Goal: Task Accomplishment & Management: Complete application form

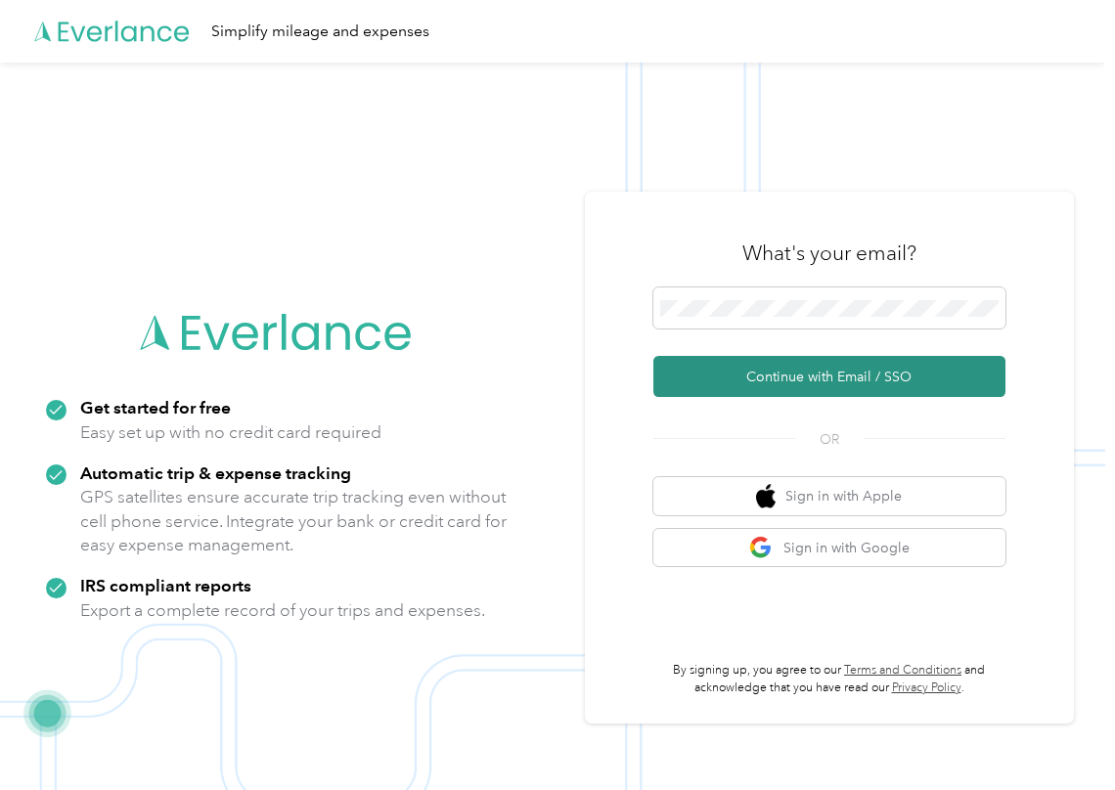
click at [709, 374] on button "Continue with Email / SSO" at bounding box center [829, 376] width 352 height 41
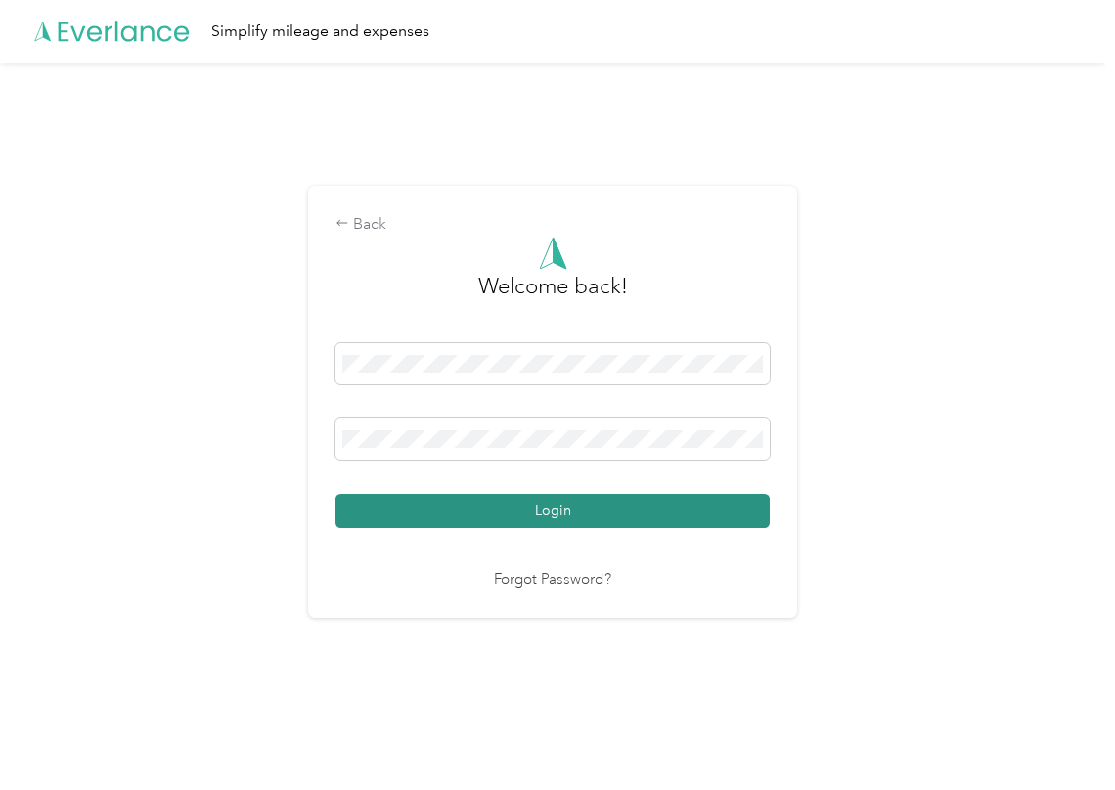
click at [421, 502] on button "Login" at bounding box center [553, 511] width 434 height 34
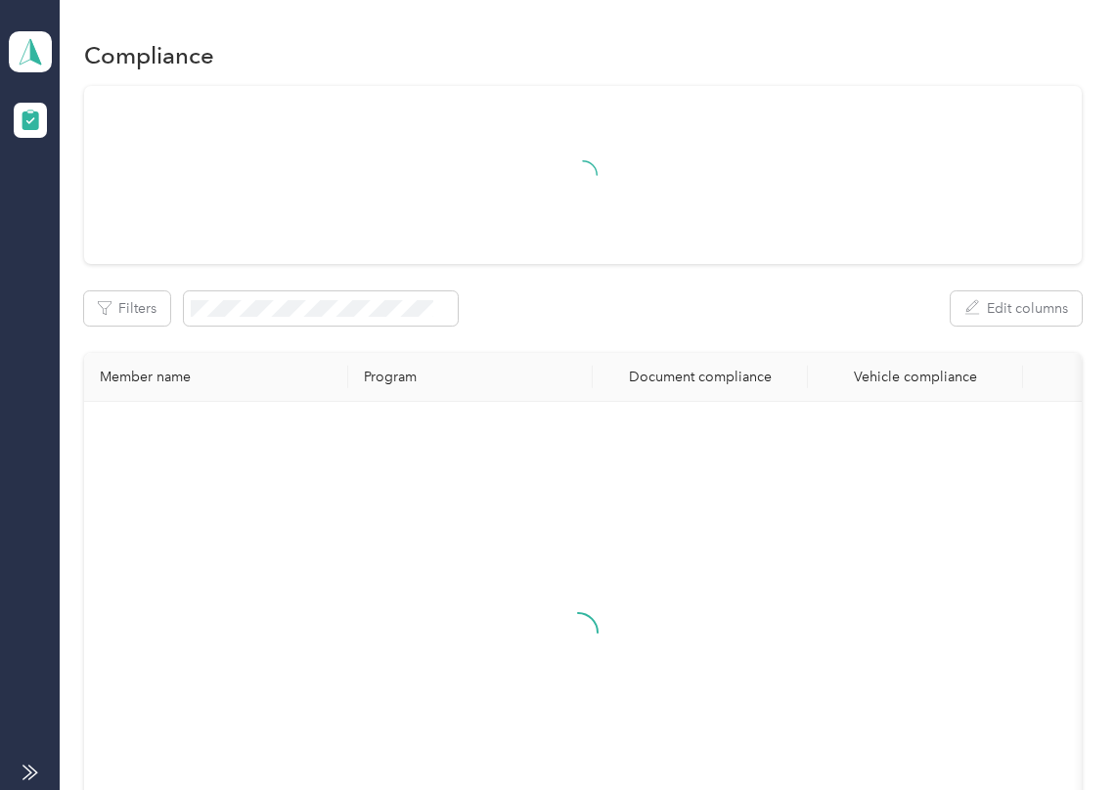
click at [634, 317] on div "Filters Edit columns" at bounding box center [583, 308] width 998 height 34
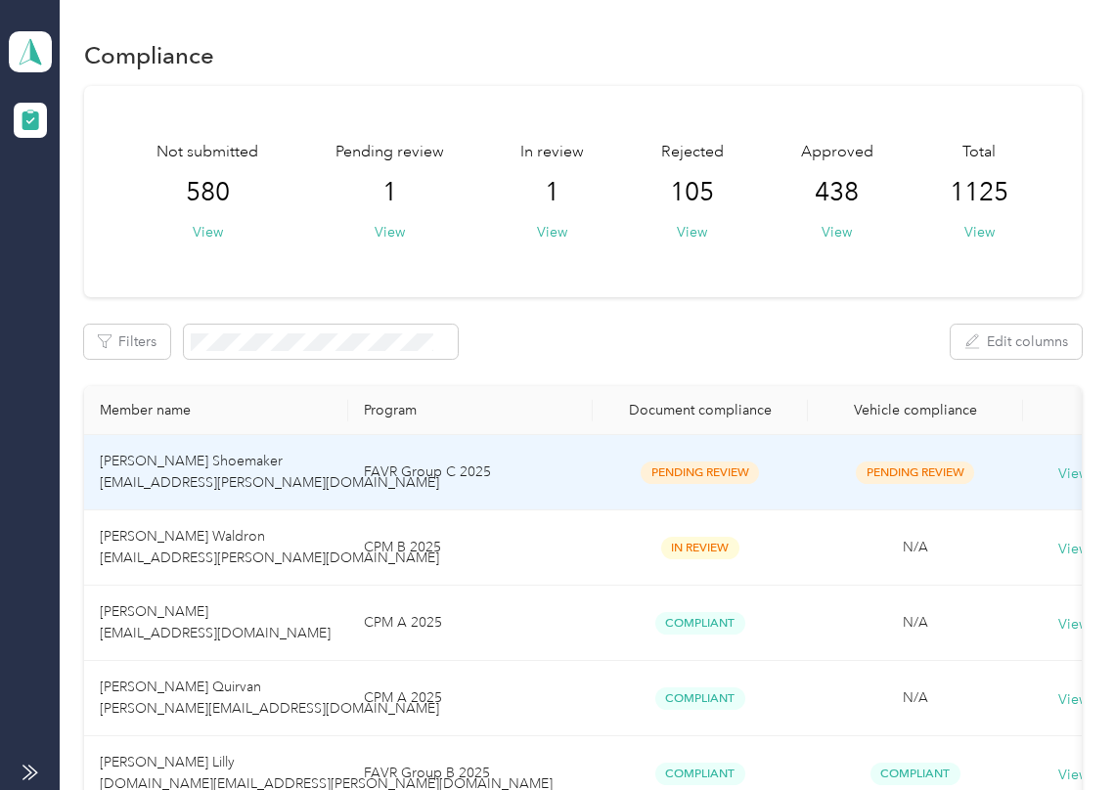
click at [315, 454] on td "[PERSON_NAME] Shoemaker [EMAIL_ADDRESS][PERSON_NAME][DOMAIN_NAME]" at bounding box center [216, 472] width 264 height 75
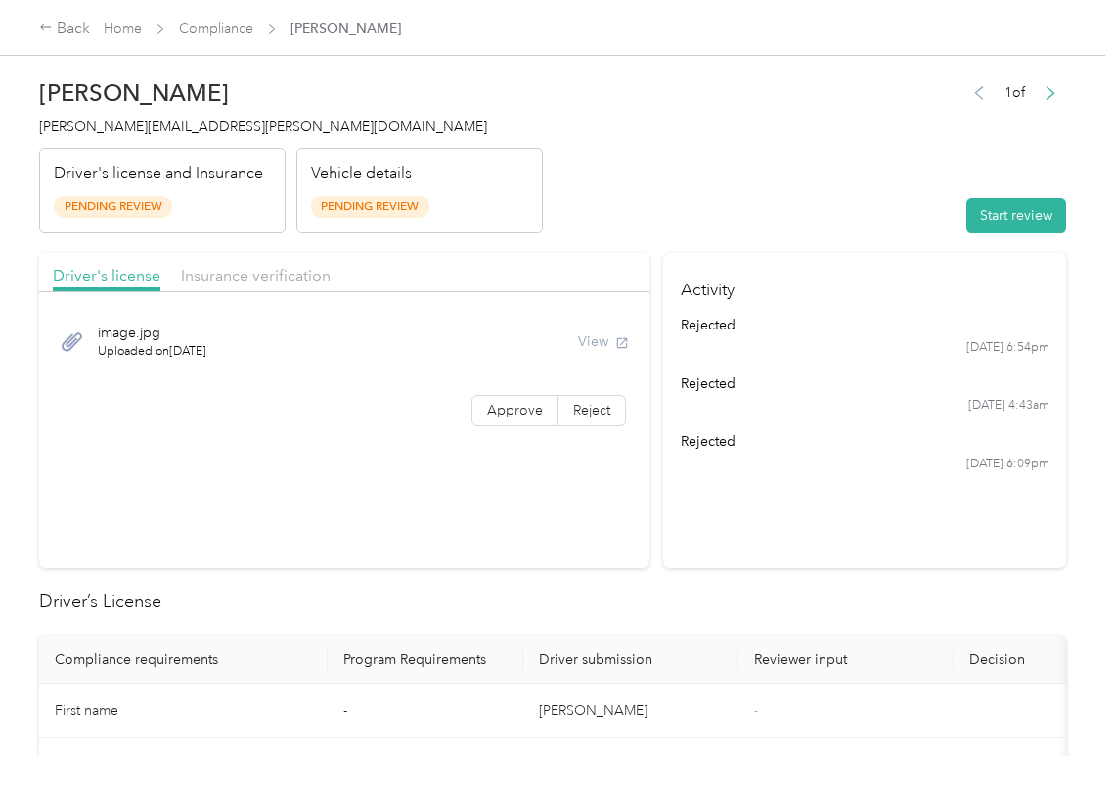
click at [853, 203] on header "[PERSON_NAME] Shoemaker [EMAIL_ADDRESS][PERSON_NAME][DOMAIN_NAME] Driver's lice…" at bounding box center [552, 150] width 1027 height 164
click at [972, 213] on button "Start review" at bounding box center [1016, 216] width 100 height 34
click at [689, 149] on header "[PERSON_NAME] Shoemaker [EMAIL_ADDRESS][PERSON_NAME][DOMAIN_NAME] Driver's lice…" at bounding box center [552, 150] width 1027 height 164
click at [506, 411] on span "Approve" at bounding box center [515, 410] width 56 height 17
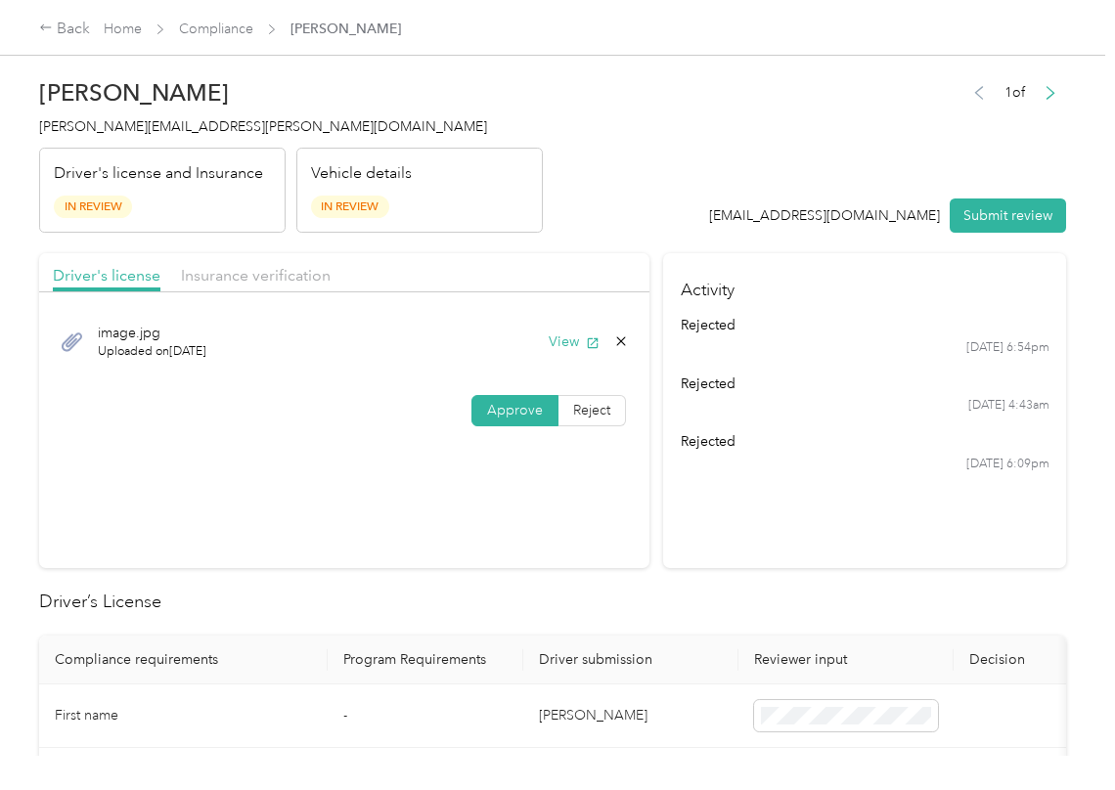
click at [479, 415] on span at bounding box center [514, 410] width 85 height 29
click at [572, 342] on button "View" at bounding box center [574, 342] width 51 height 21
click at [593, 225] on header "[PERSON_NAME] Shoemaker [EMAIL_ADDRESS][PERSON_NAME][DOMAIN_NAME] Driver's lice…" at bounding box center [552, 150] width 1027 height 164
click at [251, 268] on span "Insurance verification" at bounding box center [256, 275] width 150 height 19
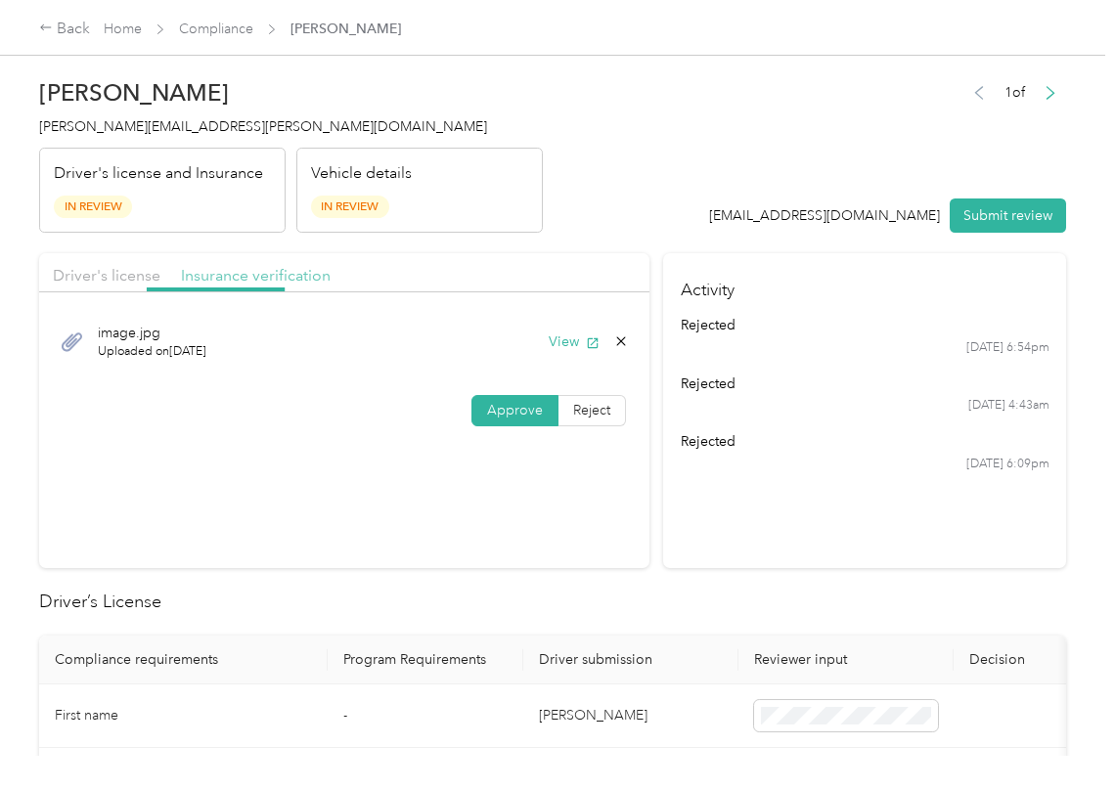
drag, startPoint x: 282, startPoint y: 276, endPoint x: 287, endPoint y: 287, distance: 11.8
click at [283, 278] on span "Insurance verification" at bounding box center [256, 275] width 150 height 19
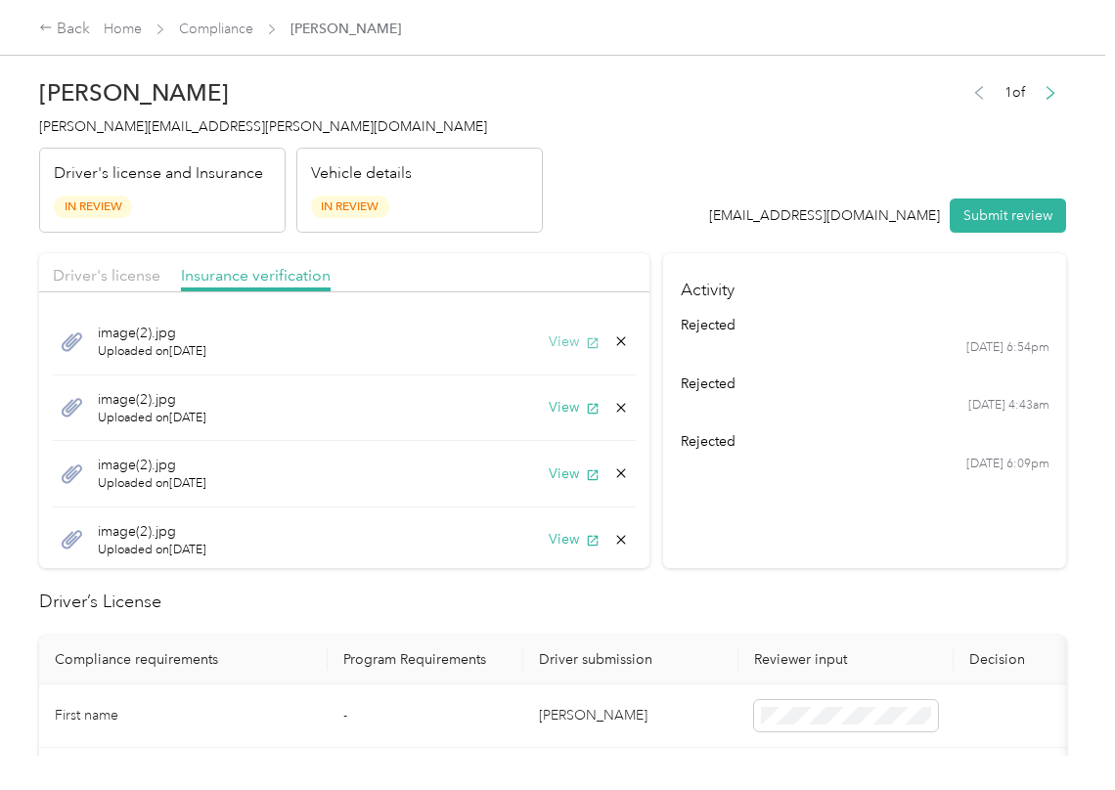
click at [558, 335] on button "View" at bounding box center [574, 342] width 51 height 21
drag, startPoint x: 545, startPoint y: 411, endPoint x: 560, endPoint y: 413, distance: 15.8
click at [549, 411] on button "View" at bounding box center [574, 407] width 51 height 21
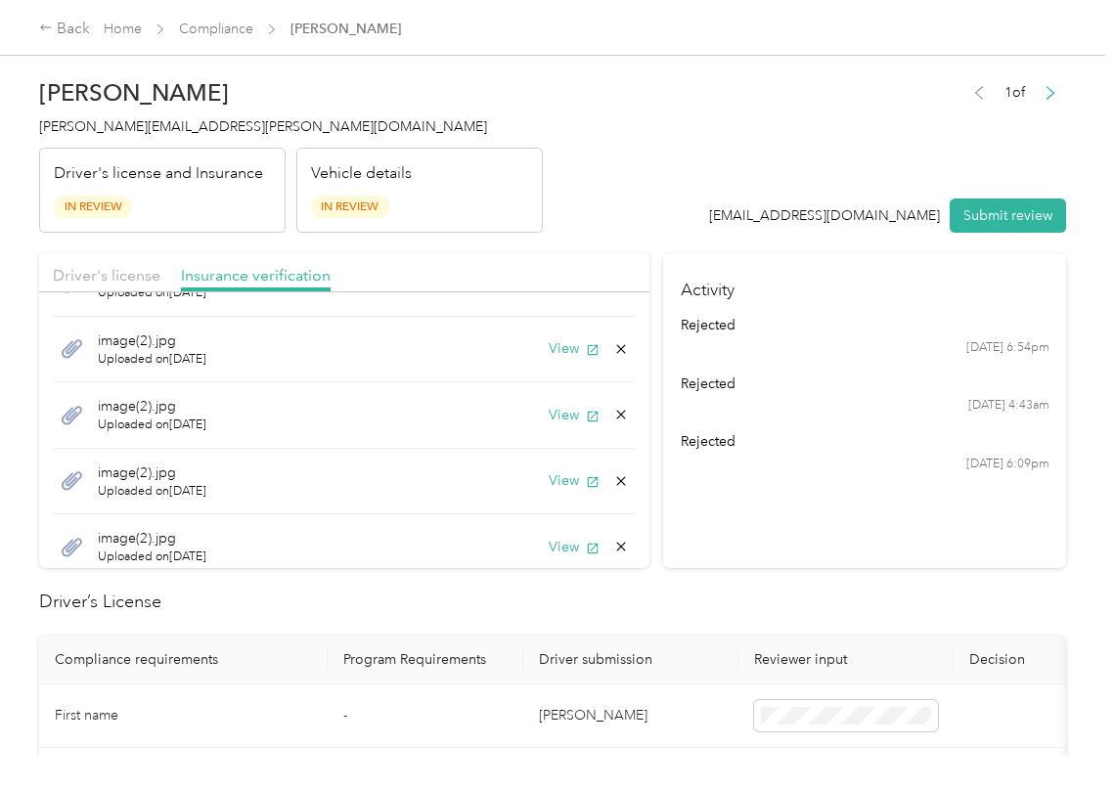
scroll to position [76, 0]
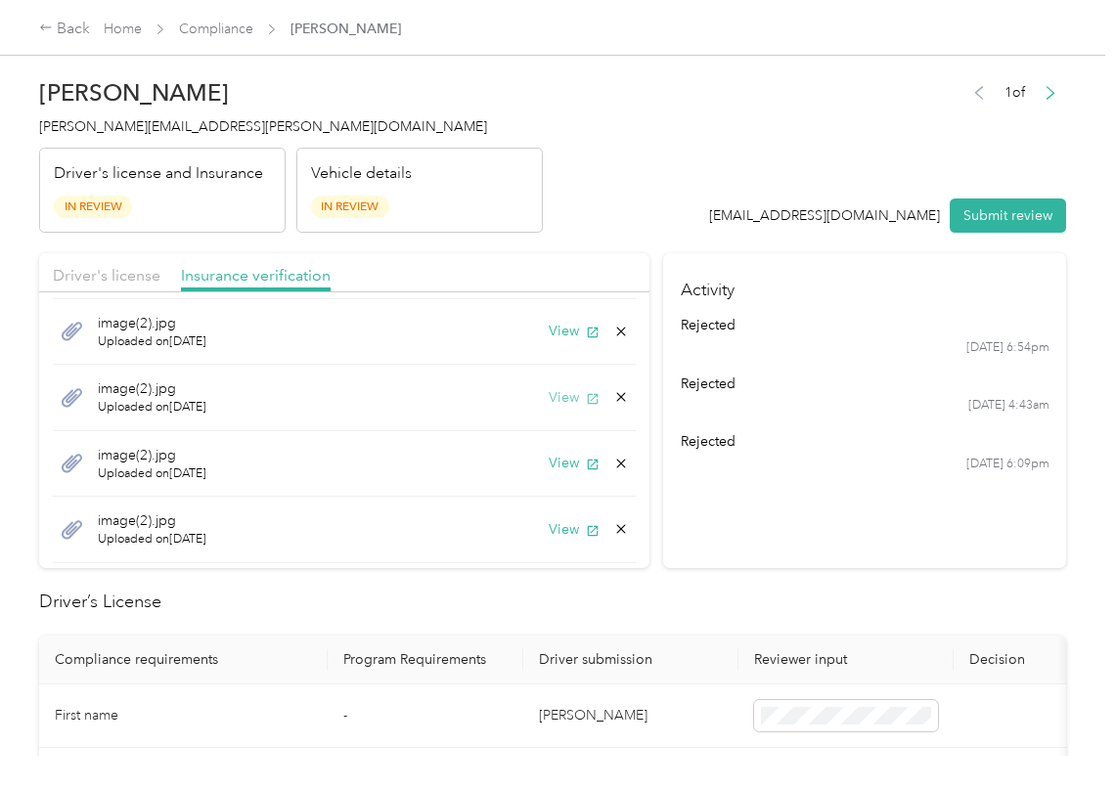
click at [549, 396] on button "View" at bounding box center [574, 397] width 51 height 21
click at [549, 463] on button "View" at bounding box center [574, 463] width 51 height 21
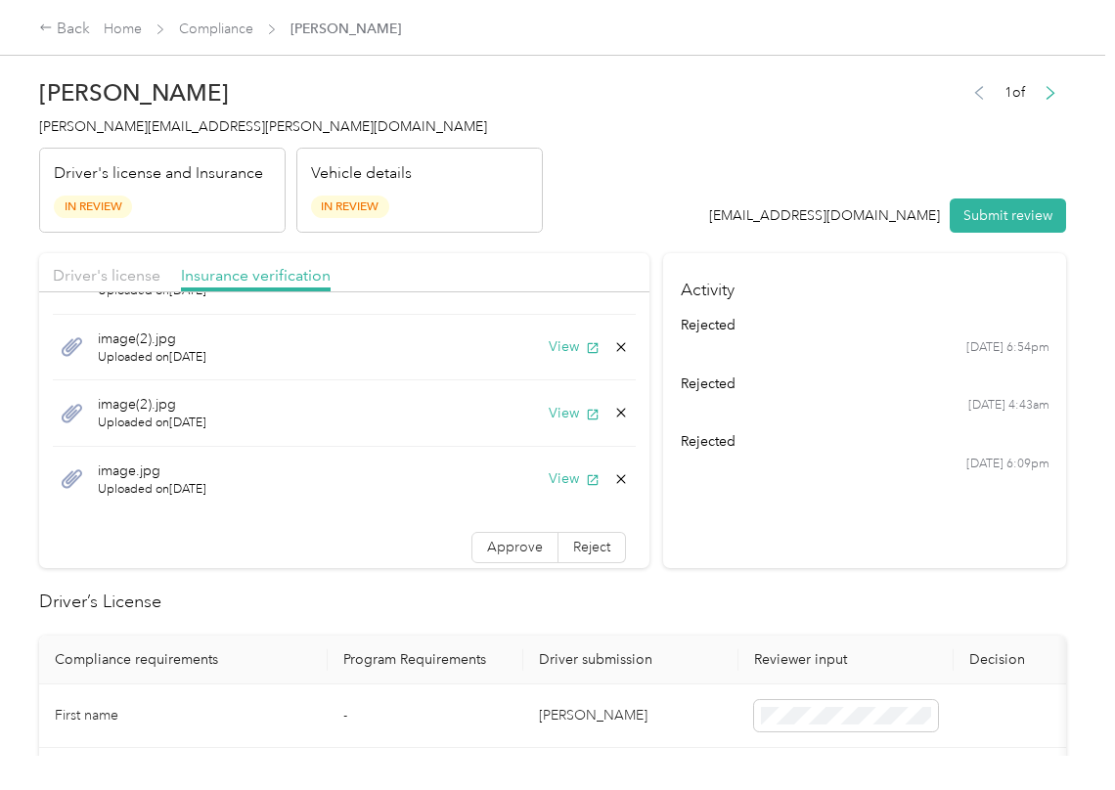
scroll to position [203, 0]
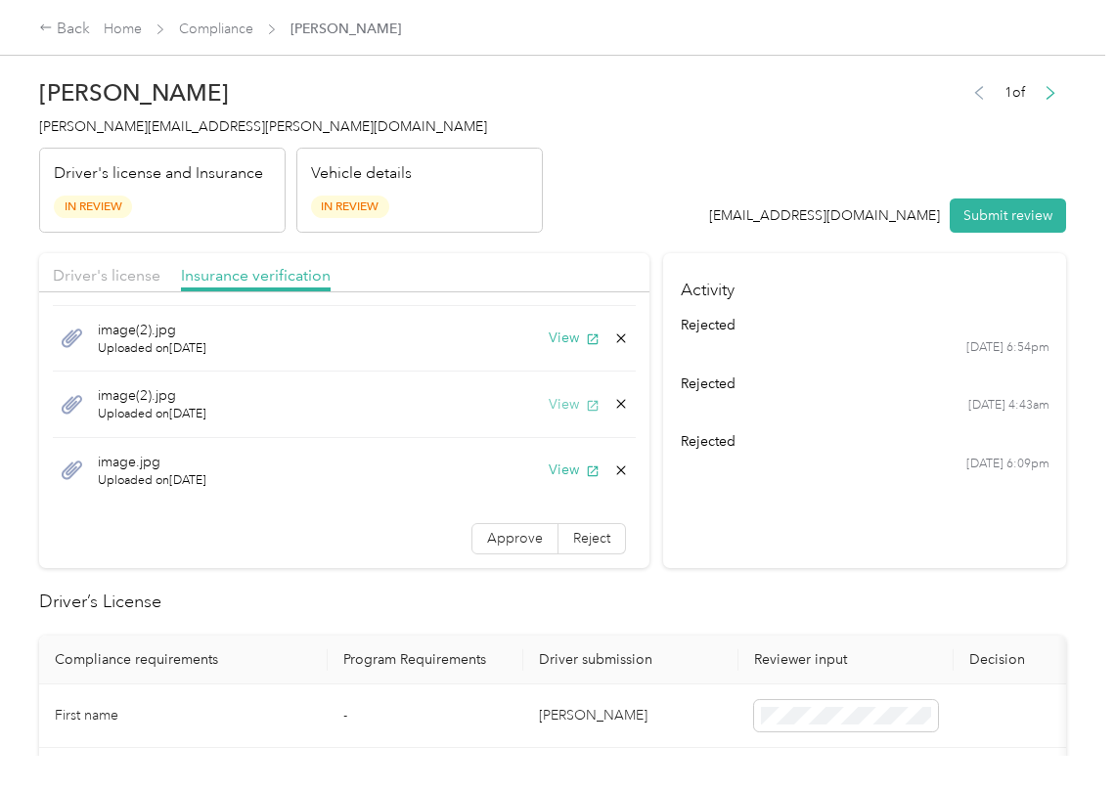
click at [549, 404] on button "View" at bounding box center [574, 404] width 51 height 21
click at [558, 467] on button "View" at bounding box center [574, 470] width 51 height 21
click at [489, 538] on span "Approve" at bounding box center [515, 538] width 56 height 17
drag, startPoint x: 564, startPoint y: 224, endPoint x: 360, endPoint y: 271, distance: 209.8
click at [564, 224] on header "[PERSON_NAME] Shoemaker [EMAIL_ADDRESS][PERSON_NAME][DOMAIN_NAME] Driver's lice…" at bounding box center [552, 150] width 1027 height 164
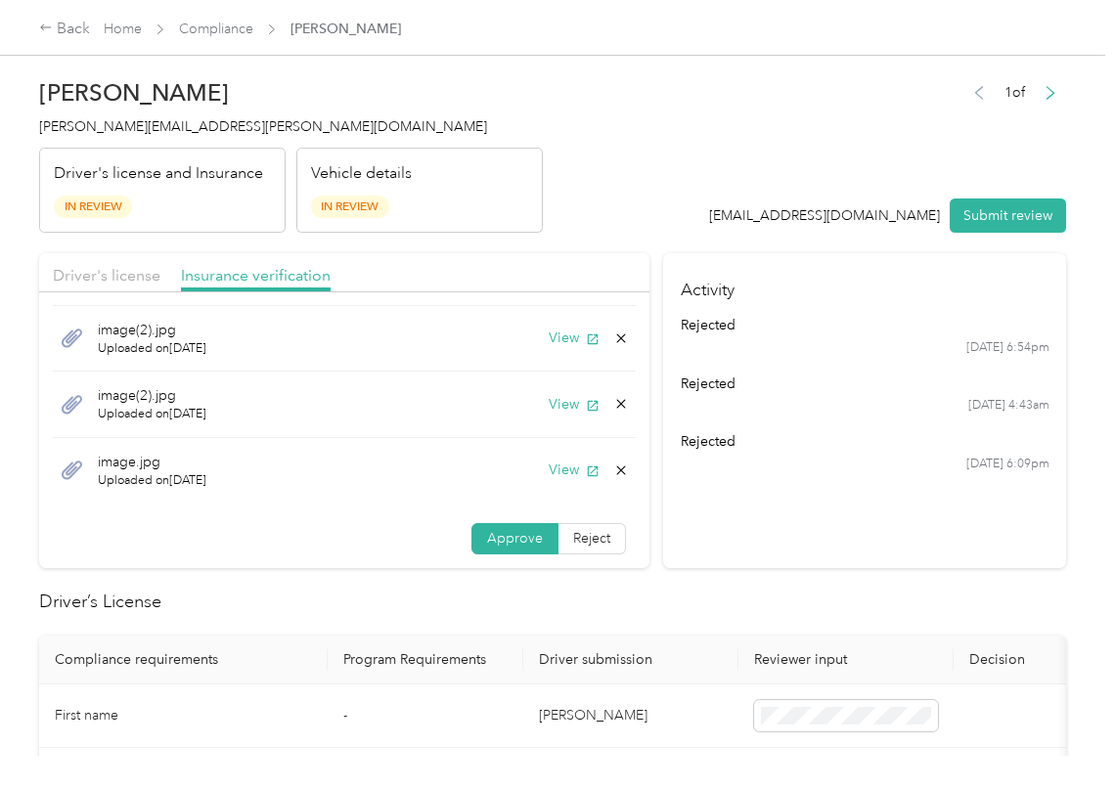
click at [149, 286] on div "Driver's license" at bounding box center [107, 276] width 108 height 24
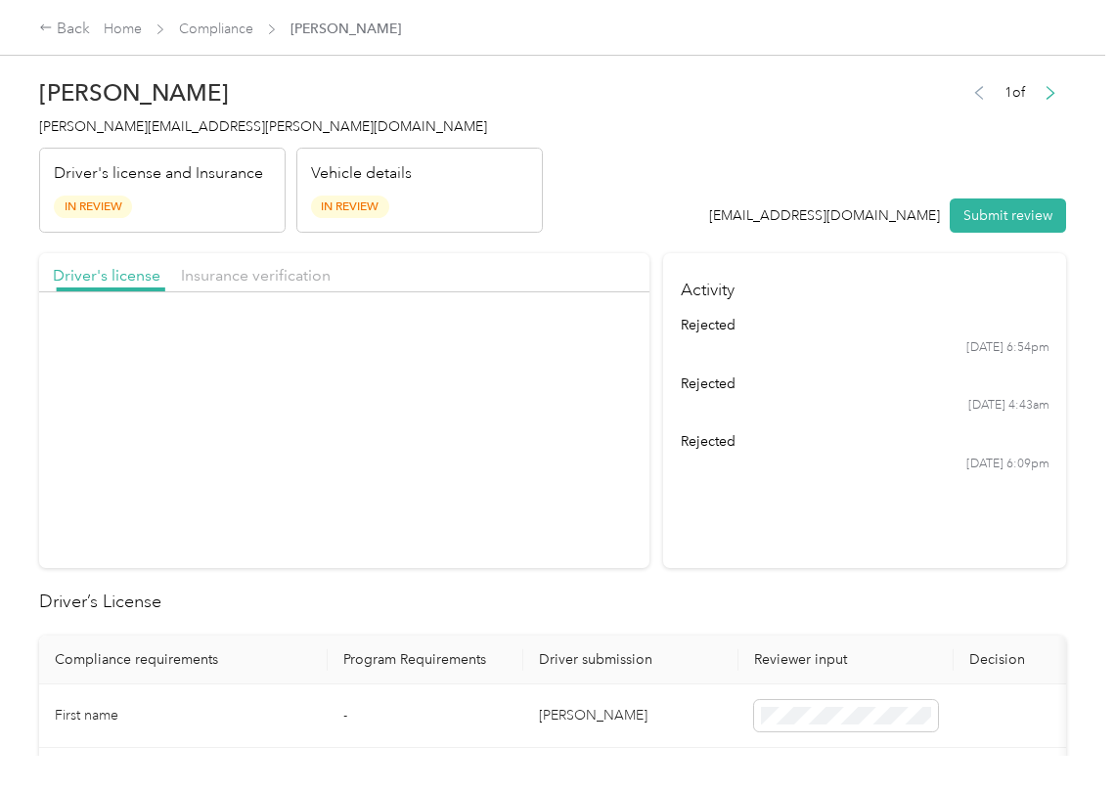
click at [149, 286] on div "Driver's license" at bounding box center [107, 276] width 108 height 24
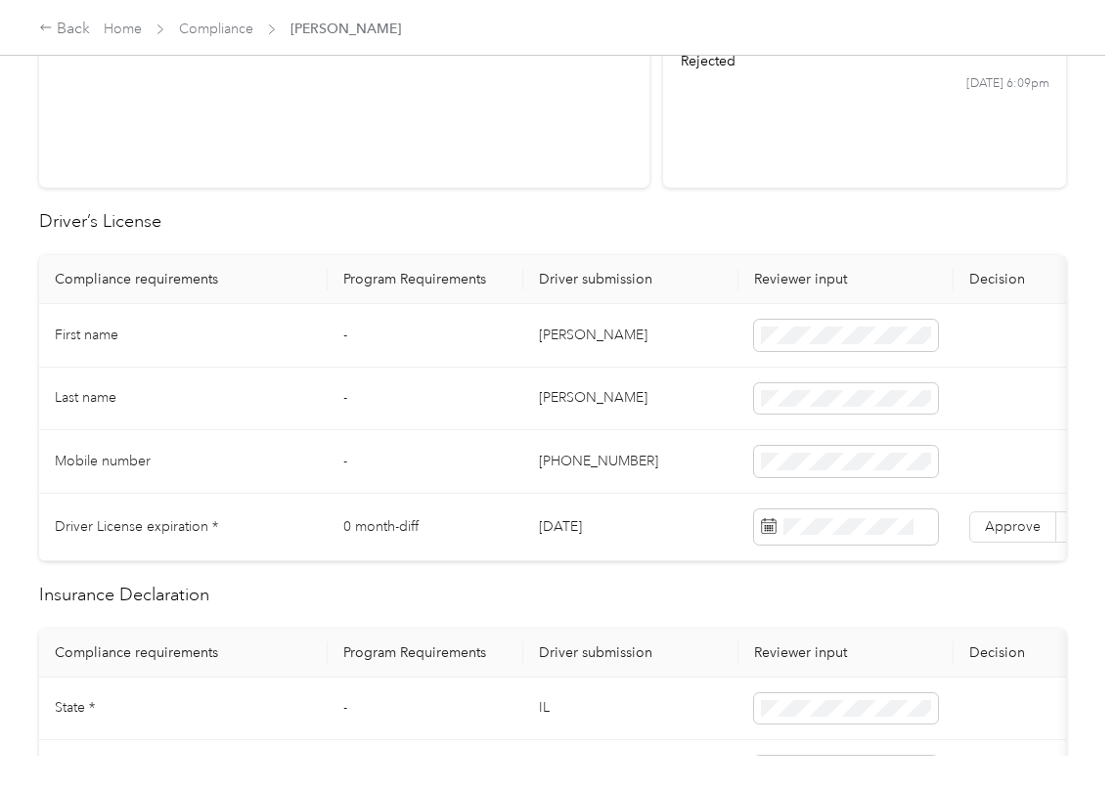
scroll to position [391, 0]
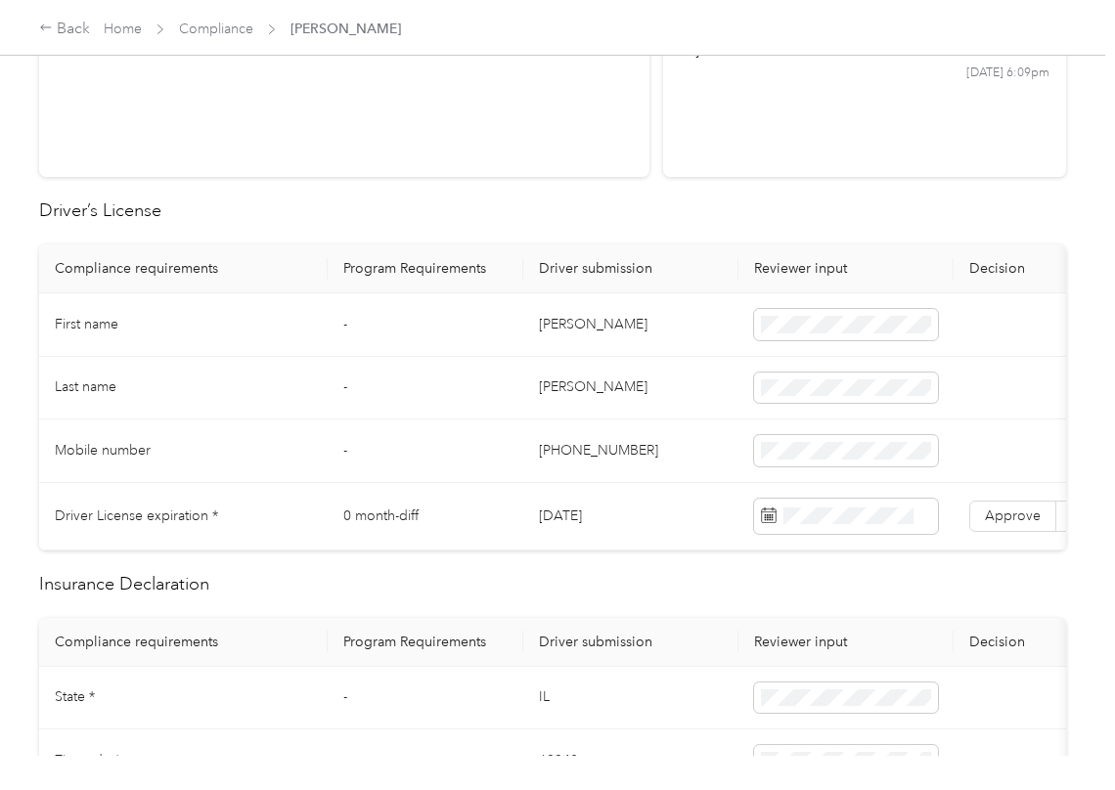
click at [576, 511] on td "[DATE]" at bounding box center [630, 516] width 215 height 67
click at [579, 511] on td "[DATE]" at bounding box center [630, 516] width 215 height 67
copy td "[DATE]"
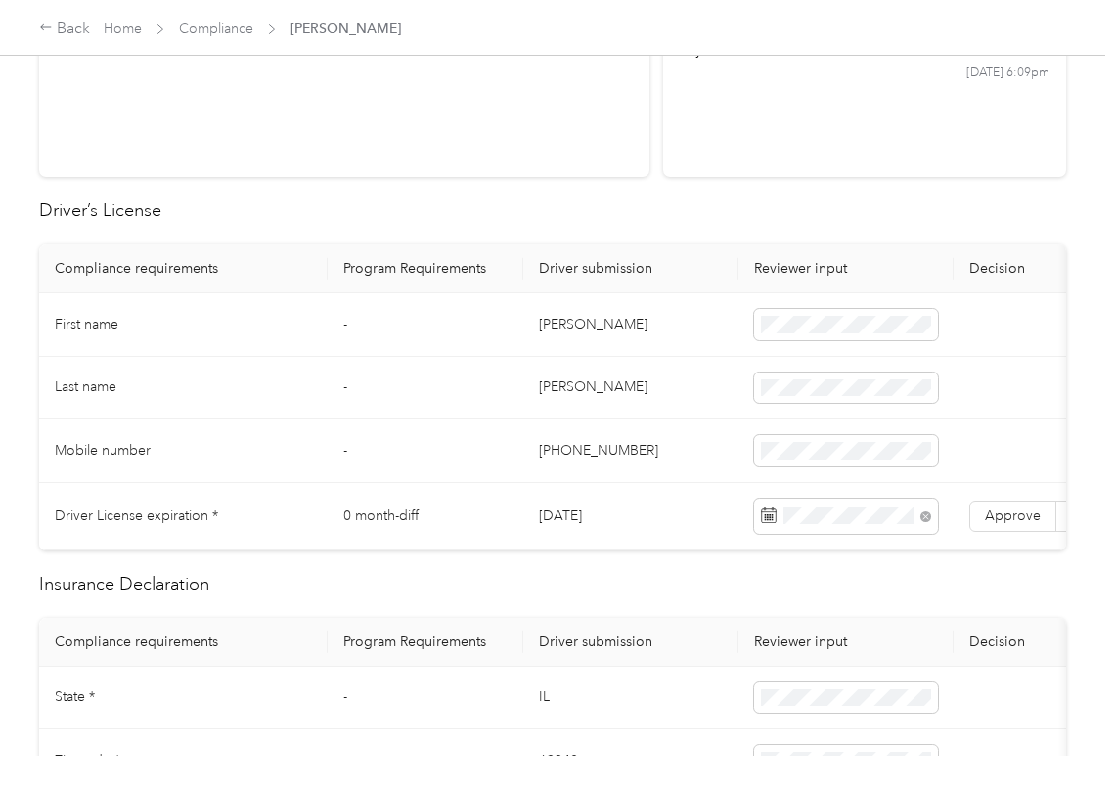
click at [687, 250] on th "Driver submission" at bounding box center [630, 269] width 215 height 49
click at [1003, 513] on span "Approve" at bounding box center [1013, 516] width 56 height 17
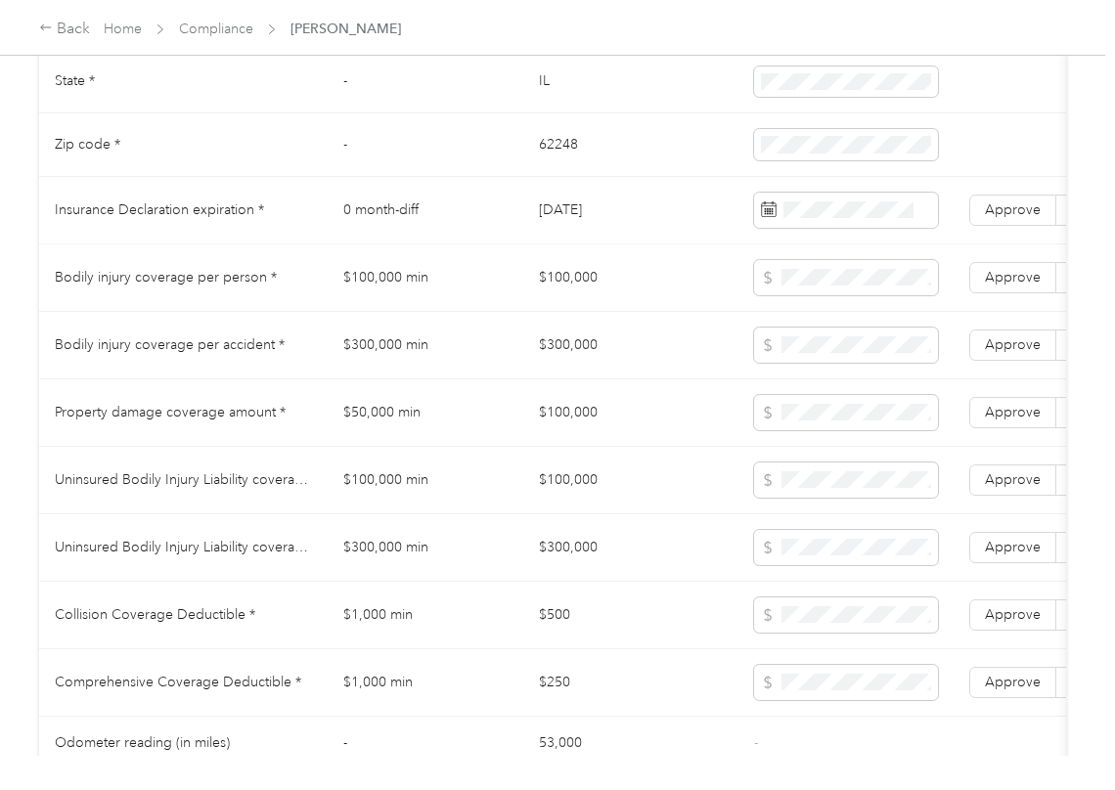
scroll to position [1043, 0]
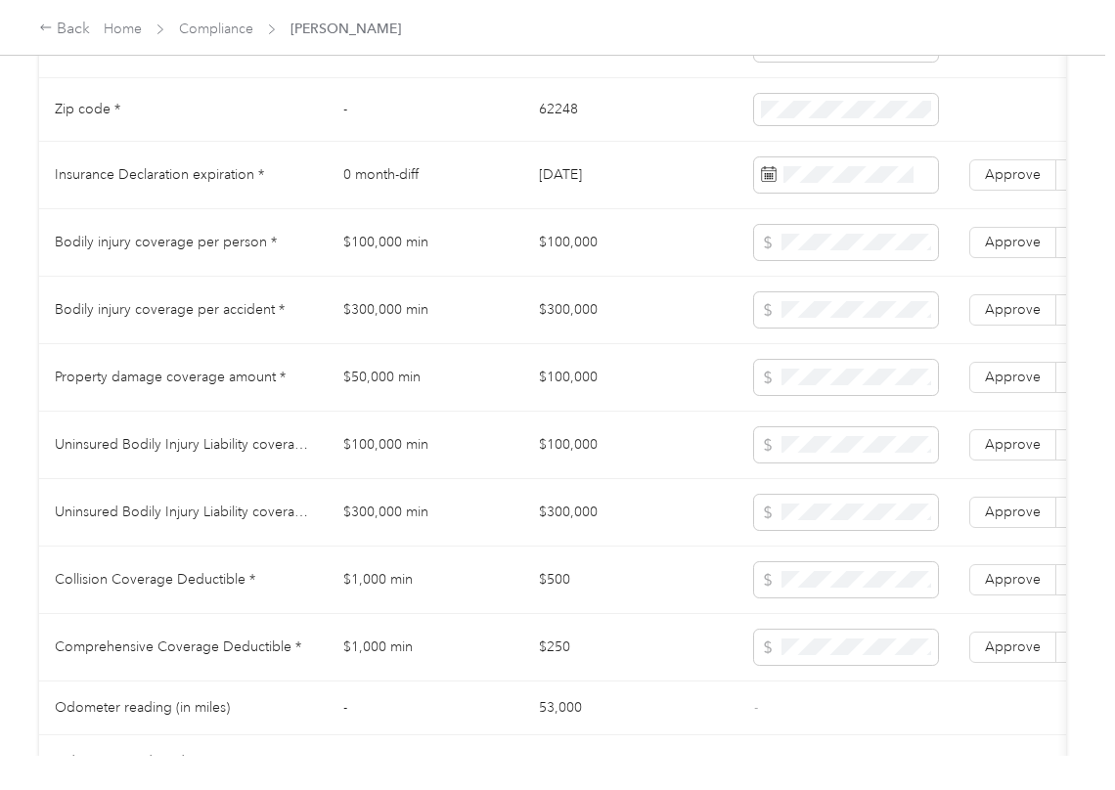
click at [577, 268] on td "$100,000" at bounding box center [630, 242] width 215 height 67
copy td "$100,000"
click at [892, 254] on span at bounding box center [846, 242] width 184 height 35
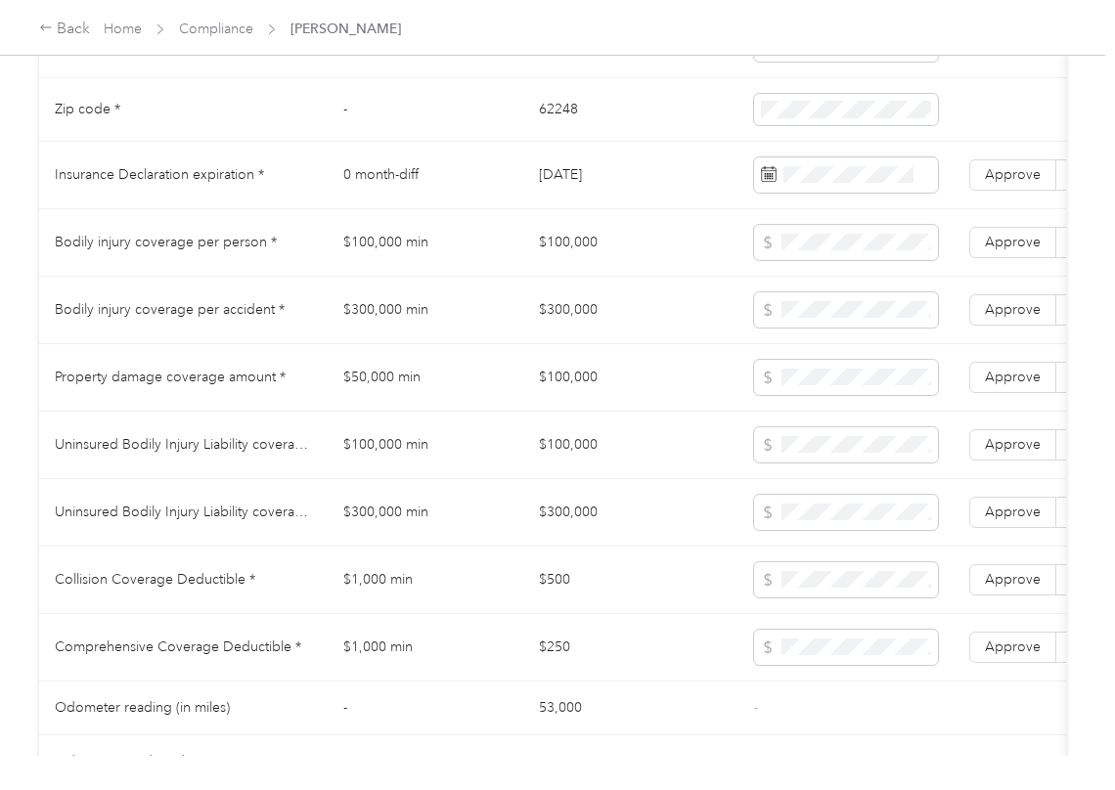
click at [567, 318] on td "$300,000" at bounding box center [630, 310] width 215 height 67
copy td "$300,000"
click at [980, 318] on label "Approve" at bounding box center [1012, 309] width 87 height 31
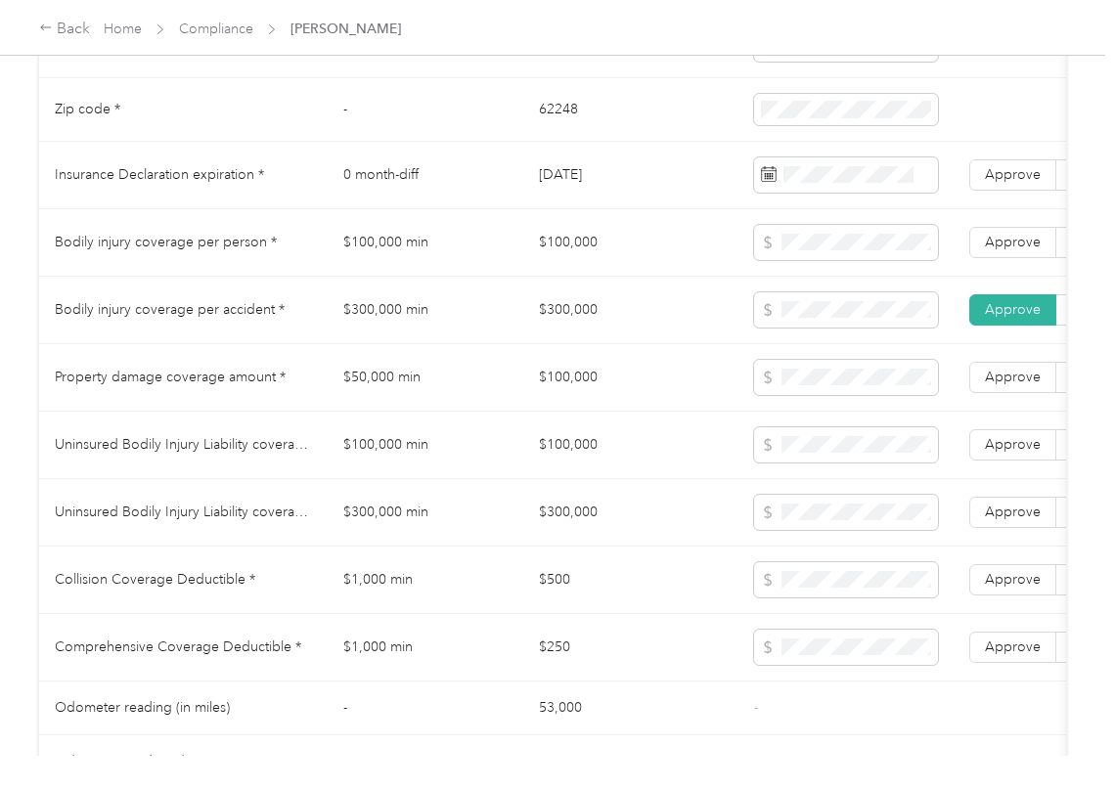
click at [983, 258] on label "Approve" at bounding box center [1012, 242] width 87 height 31
click at [1000, 393] on label "Approve" at bounding box center [1012, 377] width 87 height 31
click at [585, 455] on td "$100,000" at bounding box center [630, 445] width 215 height 67
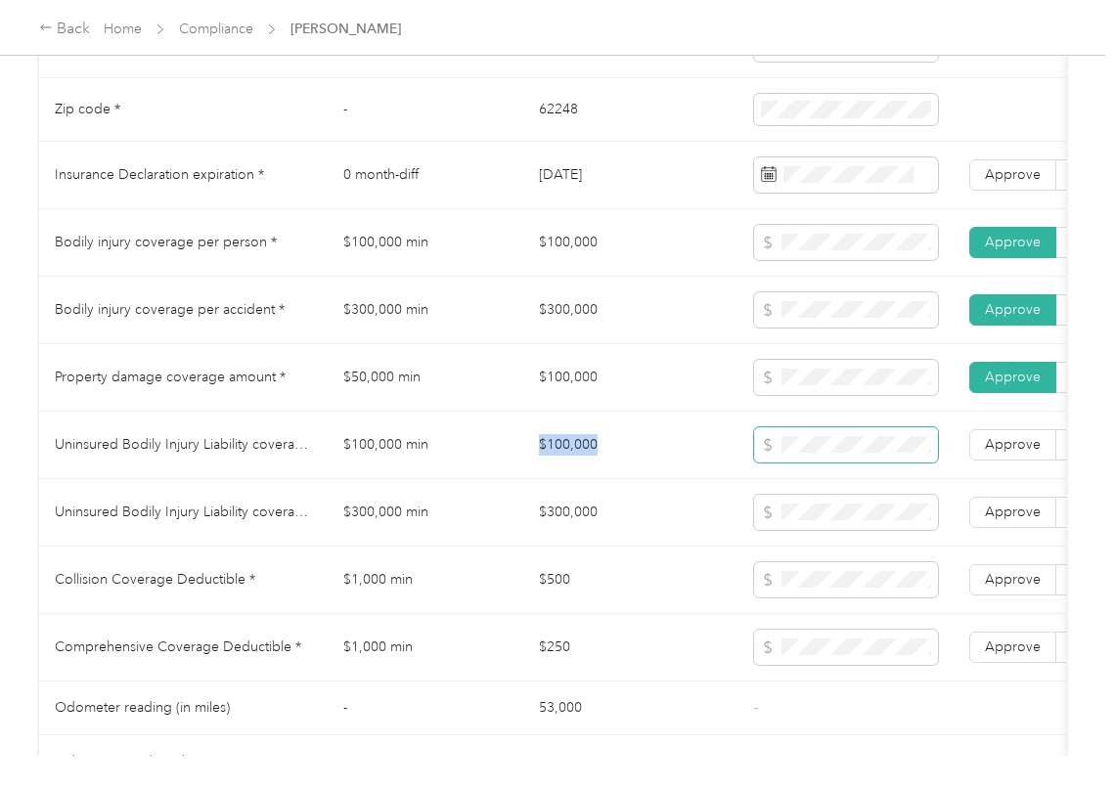
copy td "$100,000"
click at [564, 541] on td "$300,000" at bounding box center [630, 512] width 215 height 67
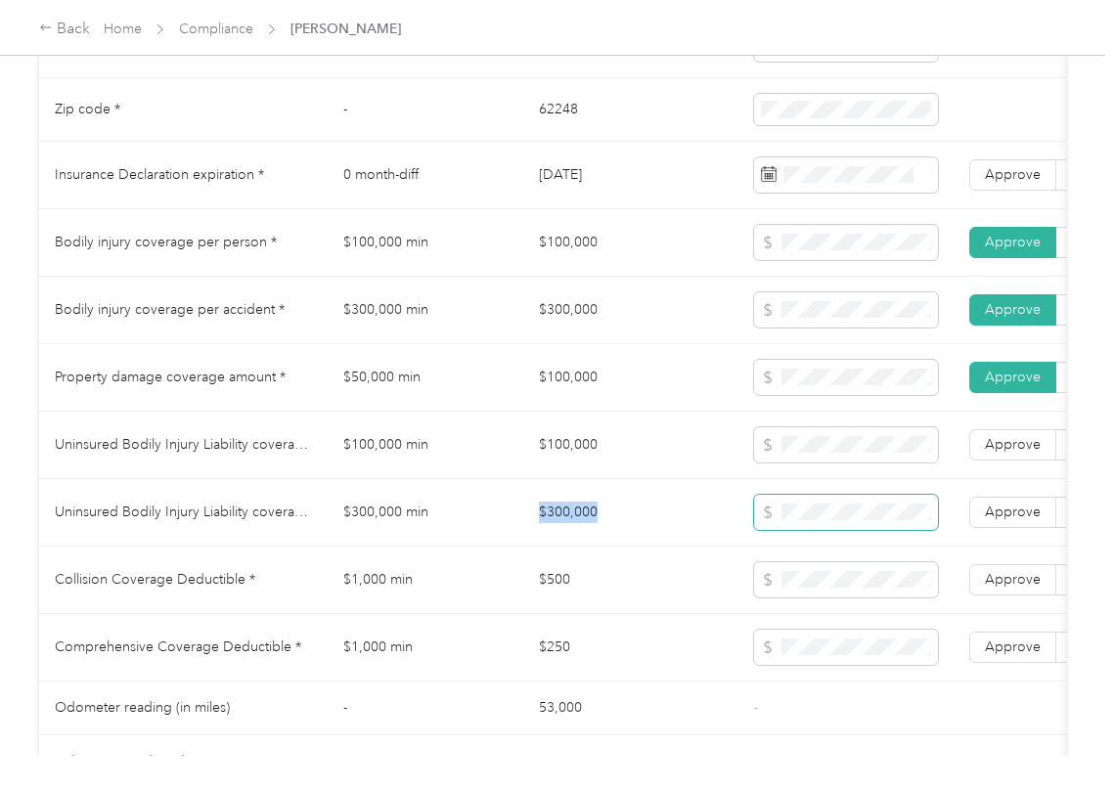
copy td "$300,000"
click at [980, 528] on label "Approve" at bounding box center [1012, 512] width 87 height 31
click at [998, 453] on span "Approve" at bounding box center [1013, 444] width 56 height 17
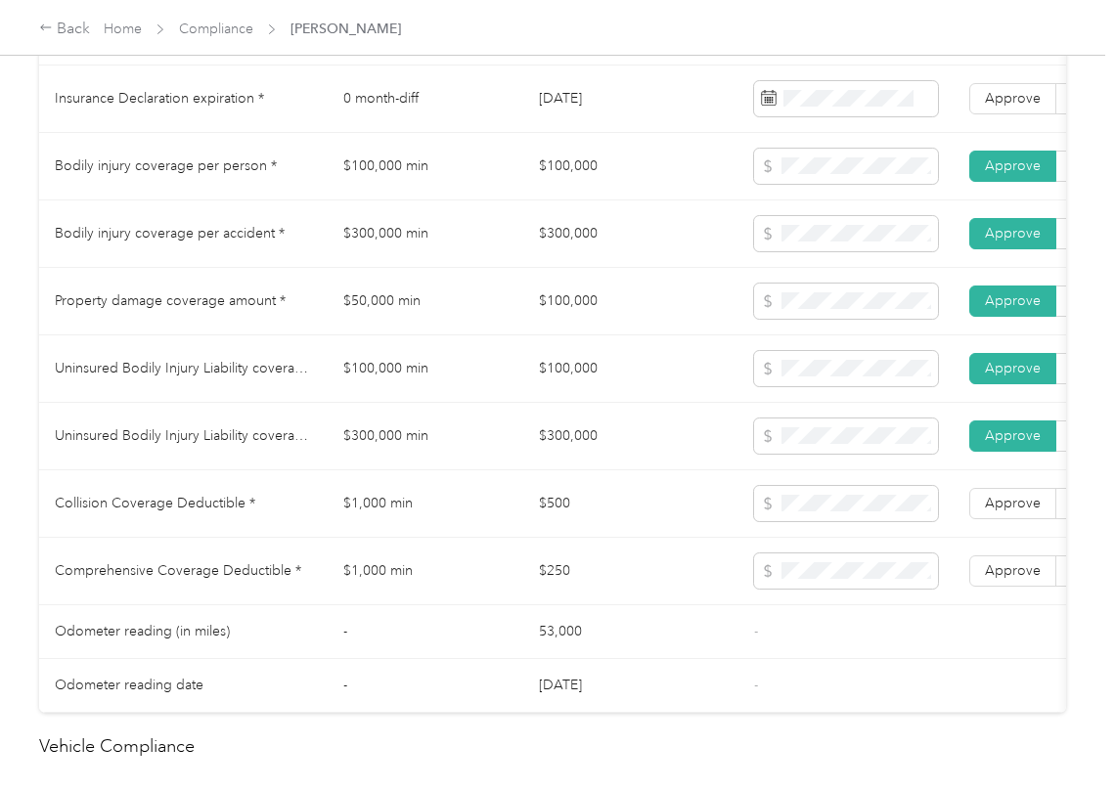
scroll to position [1956, 0]
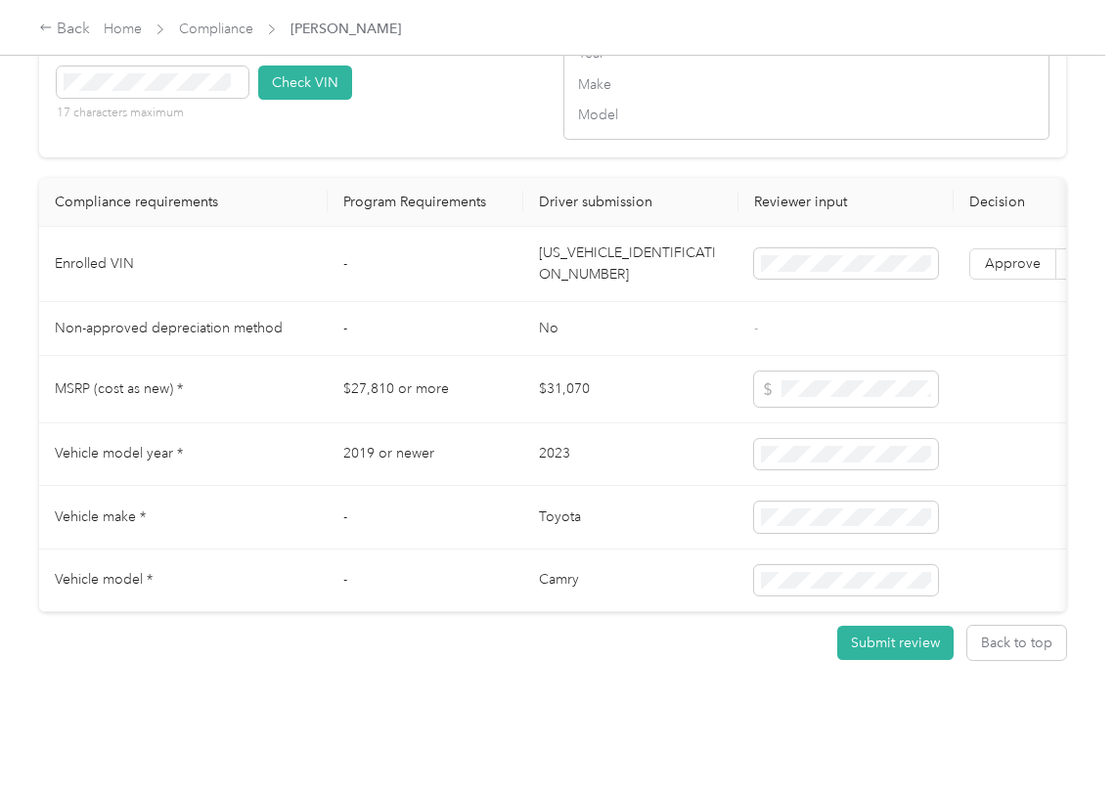
click at [579, 302] on td "[US_VEHICLE_IDENTIFICATION_NUMBER]" at bounding box center [630, 264] width 215 height 75
copy td "[US_VEHICLE_IDENTIFICATION_NUMBER]"
click at [435, 127] on div "VIN number 17 characters maximum Check VIN" at bounding box center [300, 89] width 486 height 93
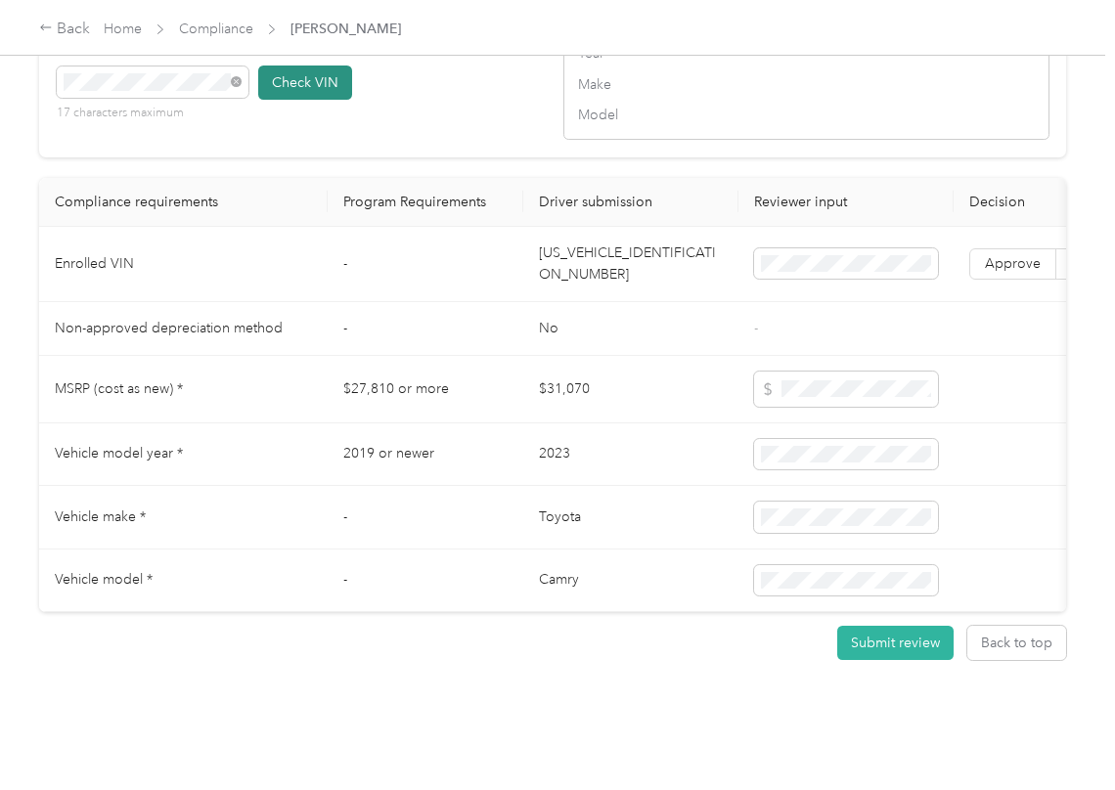
click at [329, 100] on button "Check VIN" at bounding box center [305, 83] width 94 height 34
click at [1035, 280] on label "Approve" at bounding box center [1012, 263] width 87 height 31
drag, startPoint x: 744, startPoint y: 517, endPoint x: 682, endPoint y: 515, distance: 62.7
click at [745, 487] on td at bounding box center [846, 456] width 215 height 64
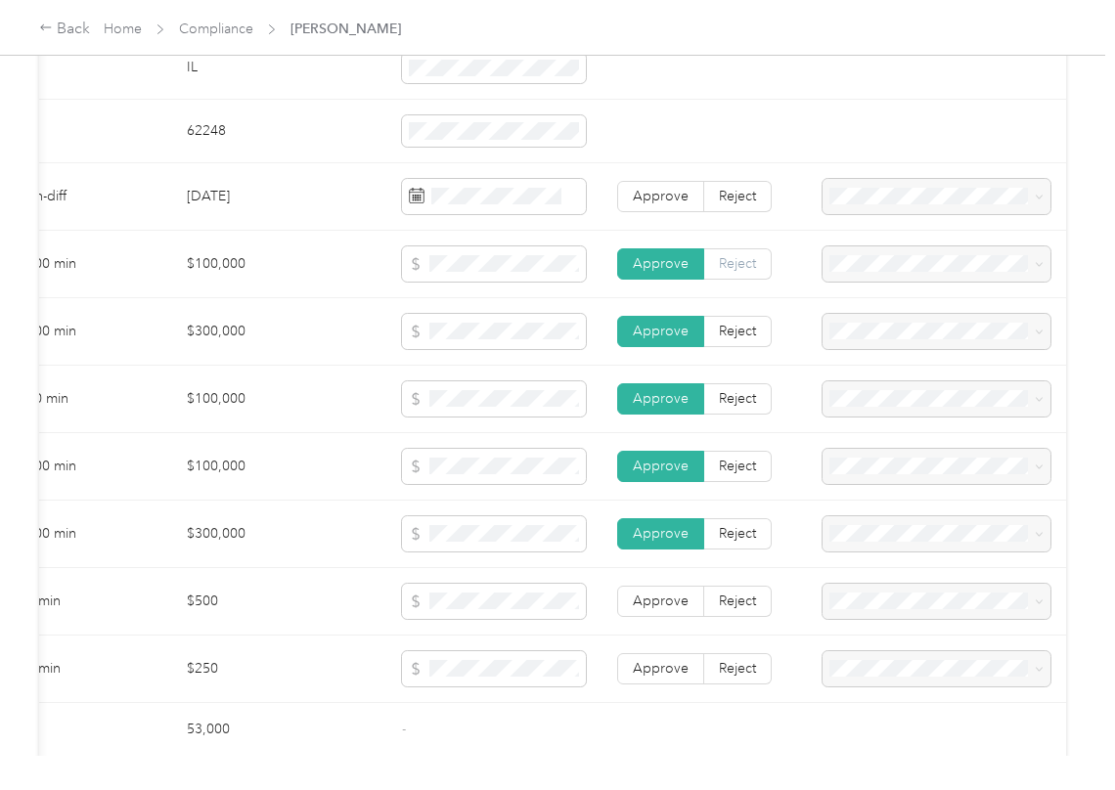
scroll to position [784, 0]
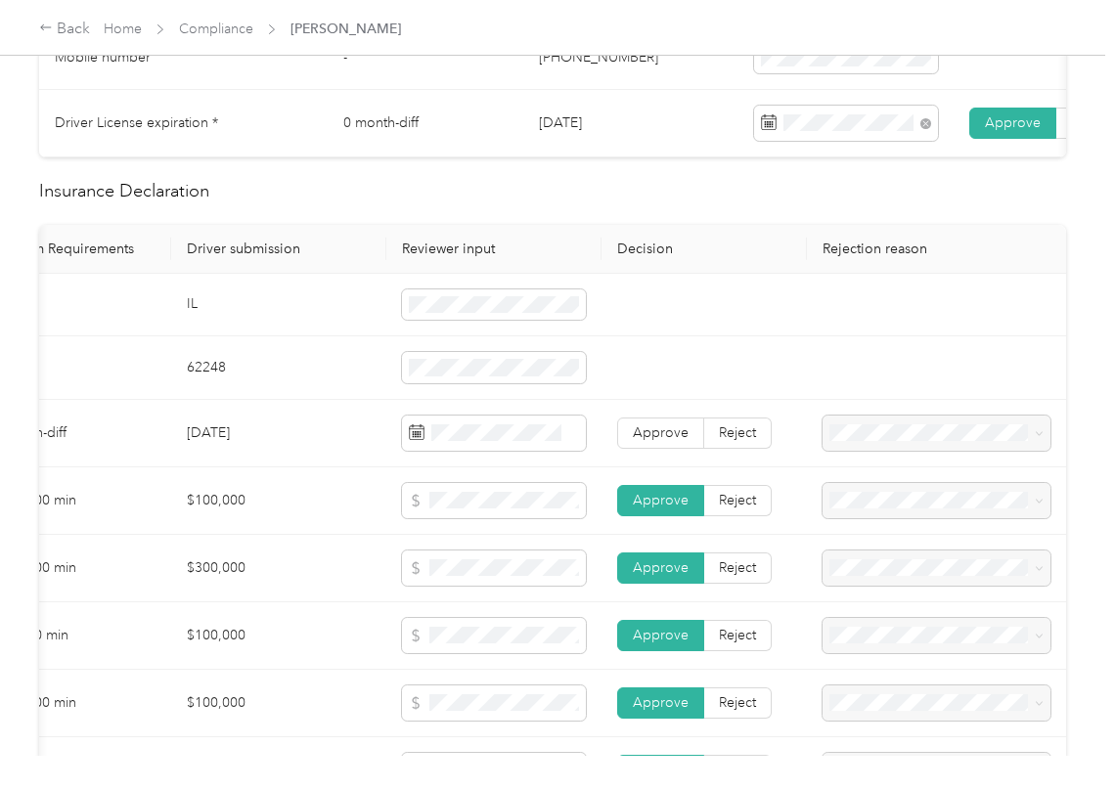
click at [743, 441] on span "Reject" at bounding box center [737, 433] width 37 height 17
click at [924, 498] on span "Insurance expiration missing from uploaded Insurance Policy doc" at bounding box center [924, 513] width 197 height 58
click at [693, 327] on td at bounding box center [704, 306] width 205 height 64
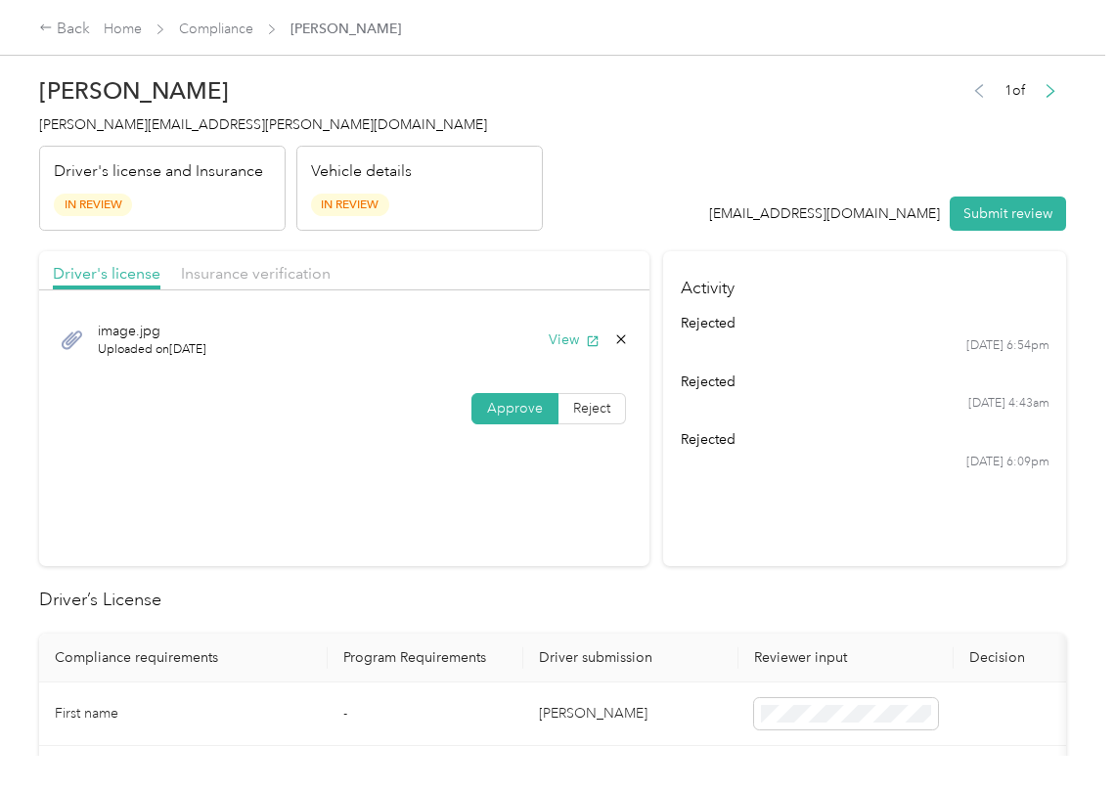
scroll to position [0, 0]
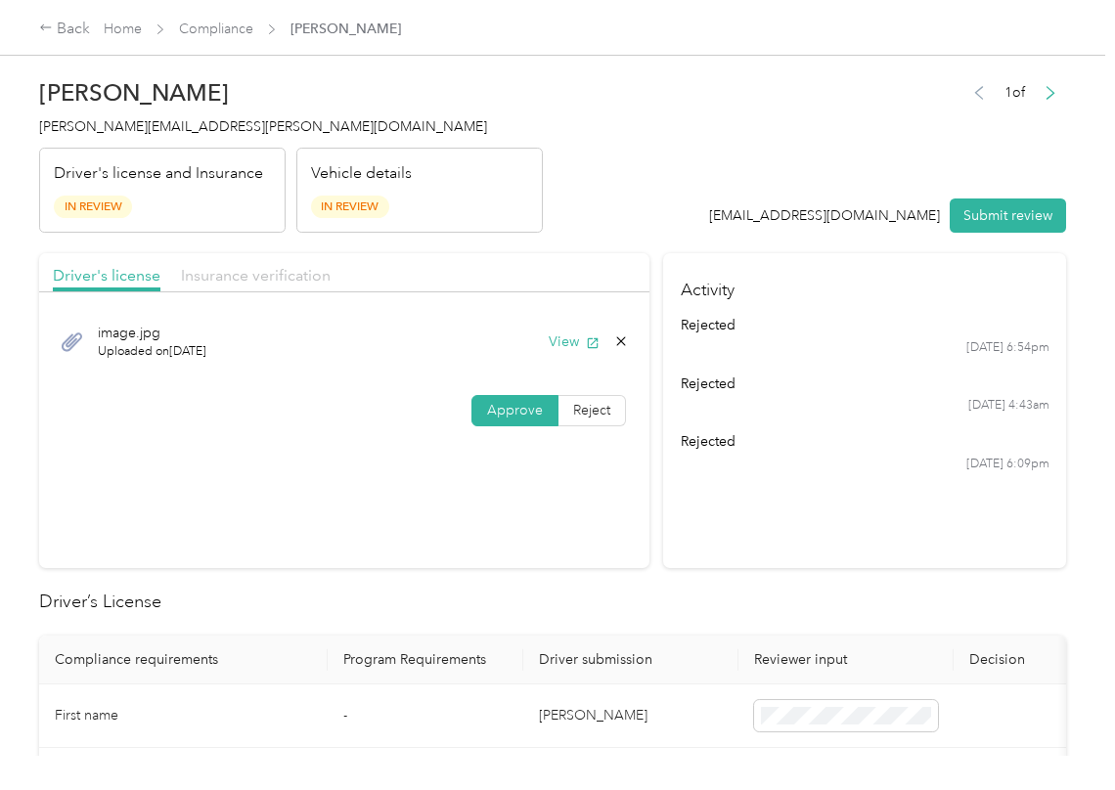
click at [254, 274] on span "Insurance verification" at bounding box center [256, 275] width 150 height 19
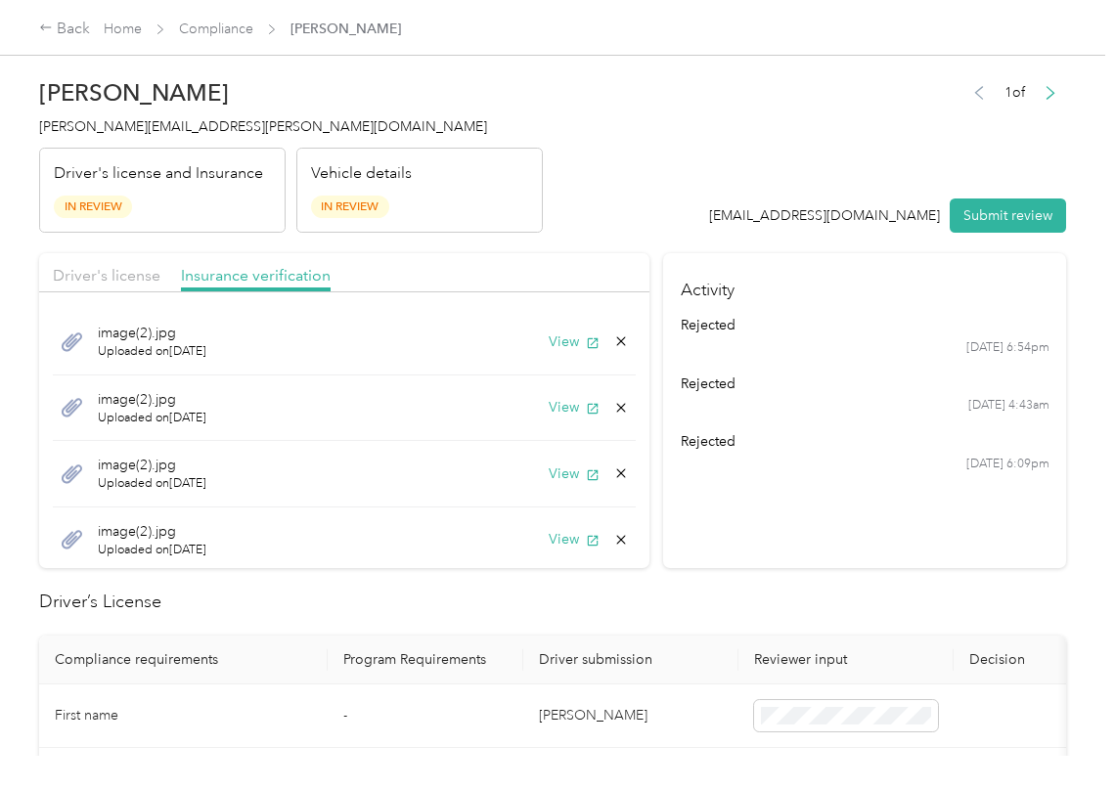
click at [541, 321] on div "image(2).jpg Uploaded on [DATE] View" at bounding box center [344, 342] width 583 height 67
click at [549, 346] on button "View" at bounding box center [574, 342] width 51 height 21
click at [613, 335] on icon at bounding box center [621, 342] width 16 height 16
click at [548, 348] on button "Yes" at bounding box center [547, 356] width 38 height 31
click at [554, 344] on button "View" at bounding box center [574, 342] width 51 height 21
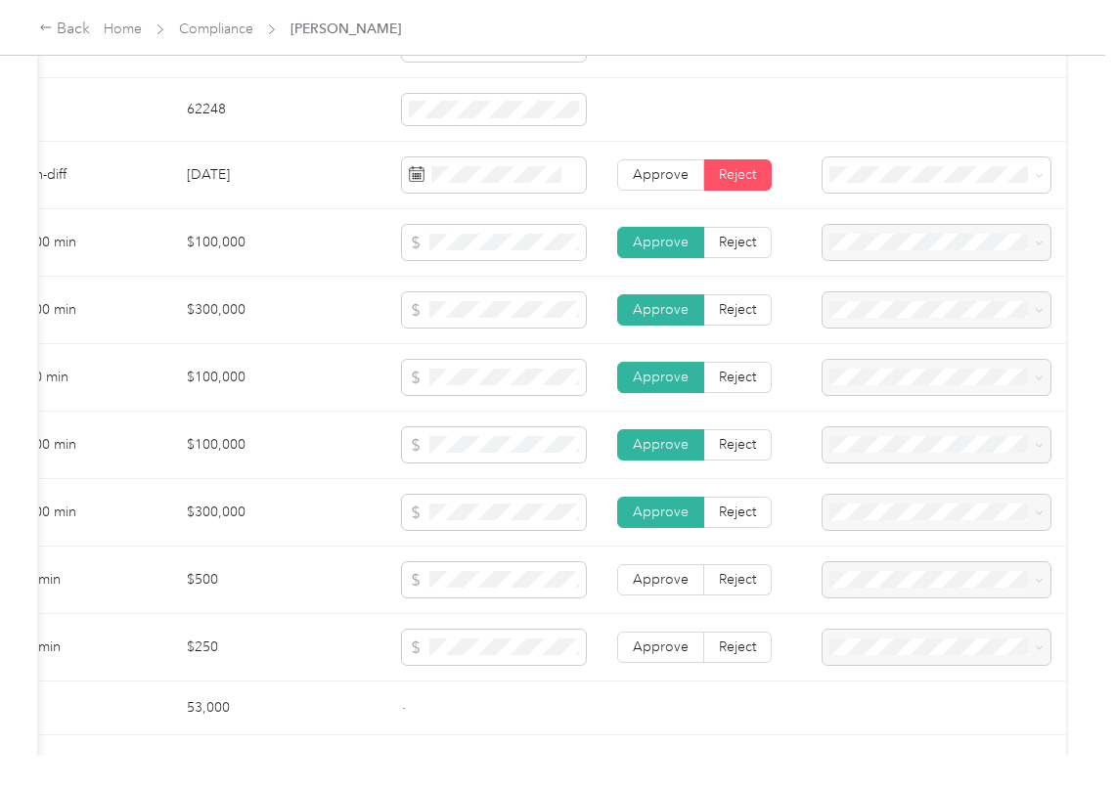
scroll to position [1565, 0]
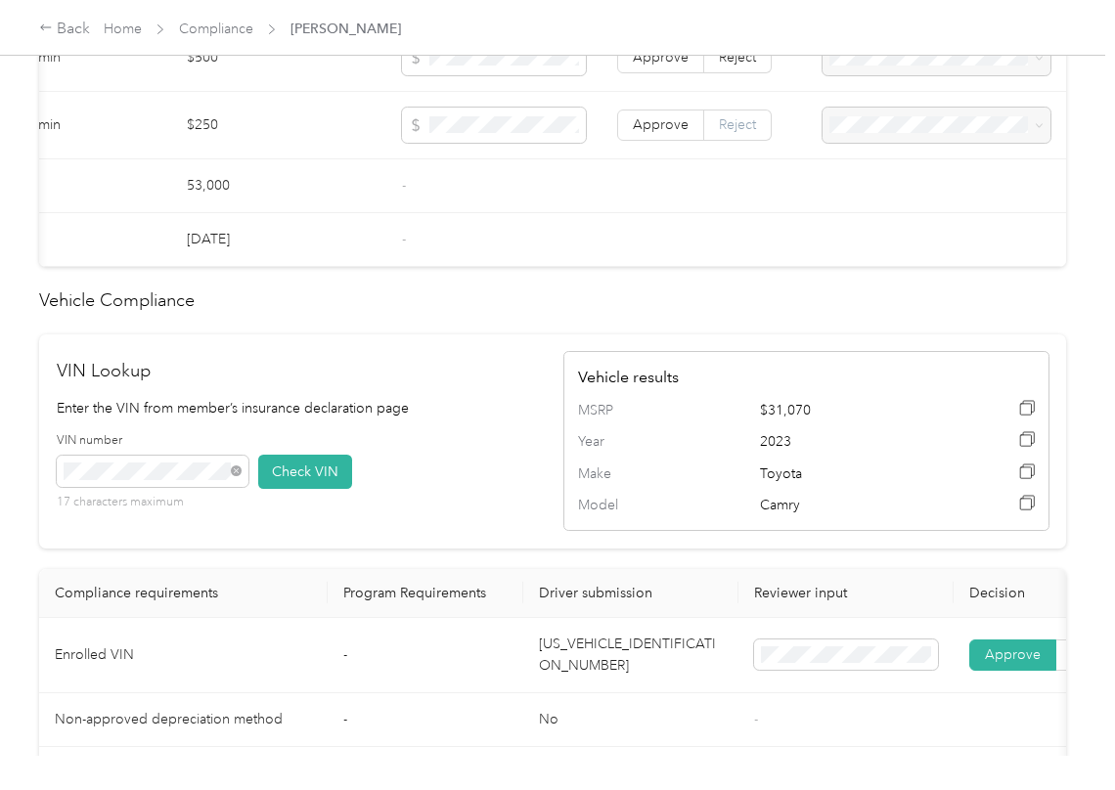
click at [721, 66] on span "Reject" at bounding box center [737, 57] width 37 height 17
click at [724, 133] on span "Reject" at bounding box center [737, 124] width 37 height 17
click at [870, 131] on span "Collision deductible is missing from uploaded Insurance Policy doc" at bounding box center [924, 141] width 197 height 58
click at [882, 207] on span "Comprehensive deductible is missing from uploaded Insurance Policy doc" at bounding box center [917, 208] width 182 height 58
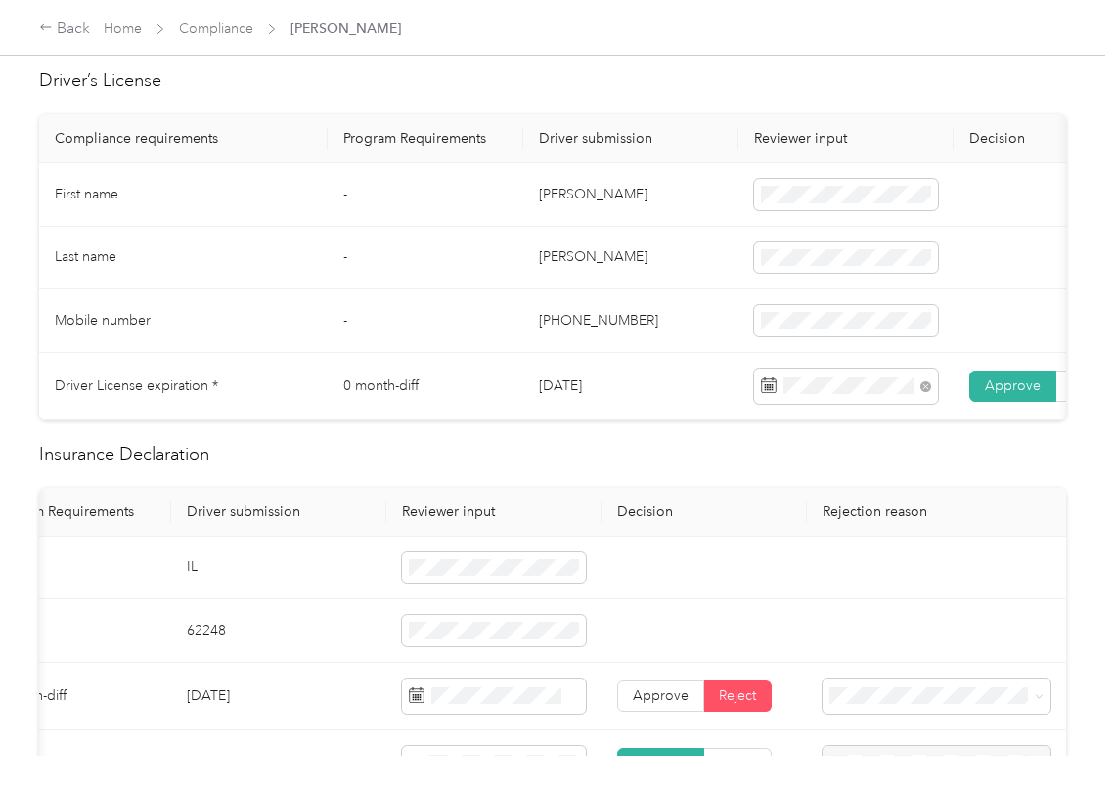
scroll to position [0, 0]
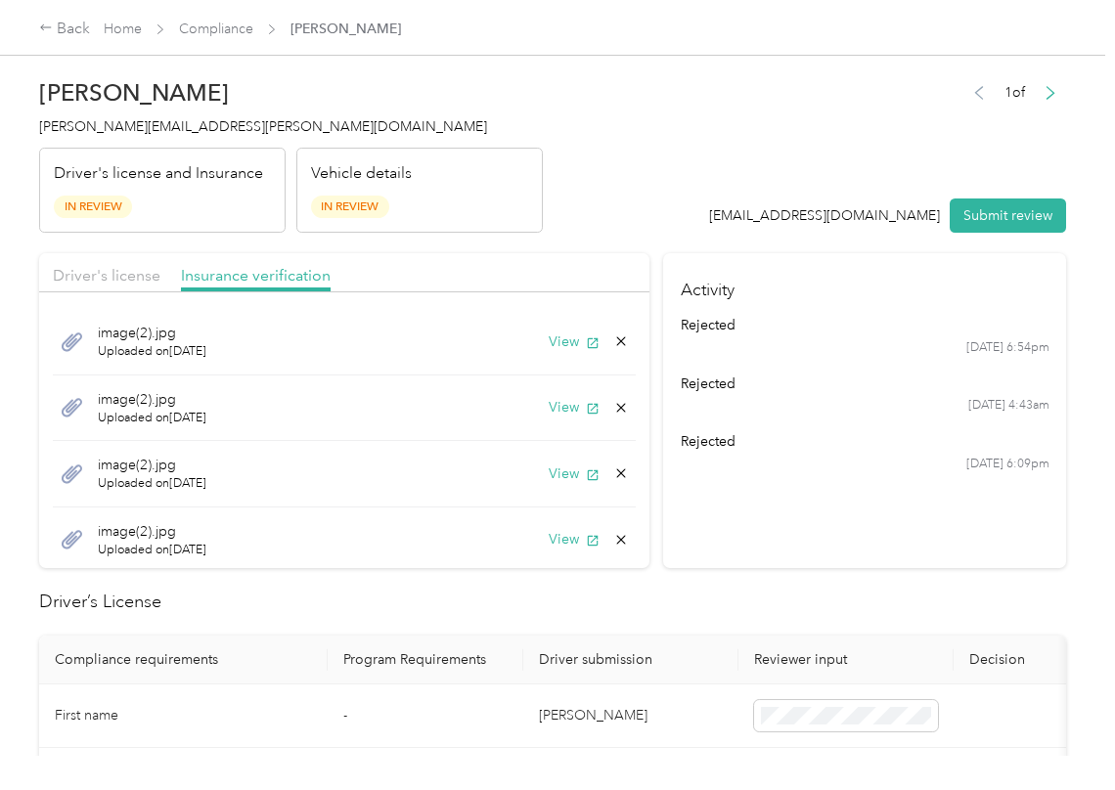
click at [617, 412] on icon at bounding box center [621, 407] width 9 height 9
click at [505, 431] on button "No" at bounding box center [499, 422] width 36 height 31
click at [549, 404] on button "View" at bounding box center [574, 407] width 51 height 21
click at [613, 413] on icon at bounding box center [621, 408] width 16 height 16
click at [550, 415] on button "Yes" at bounding box center [547, 422] width 38 height 31
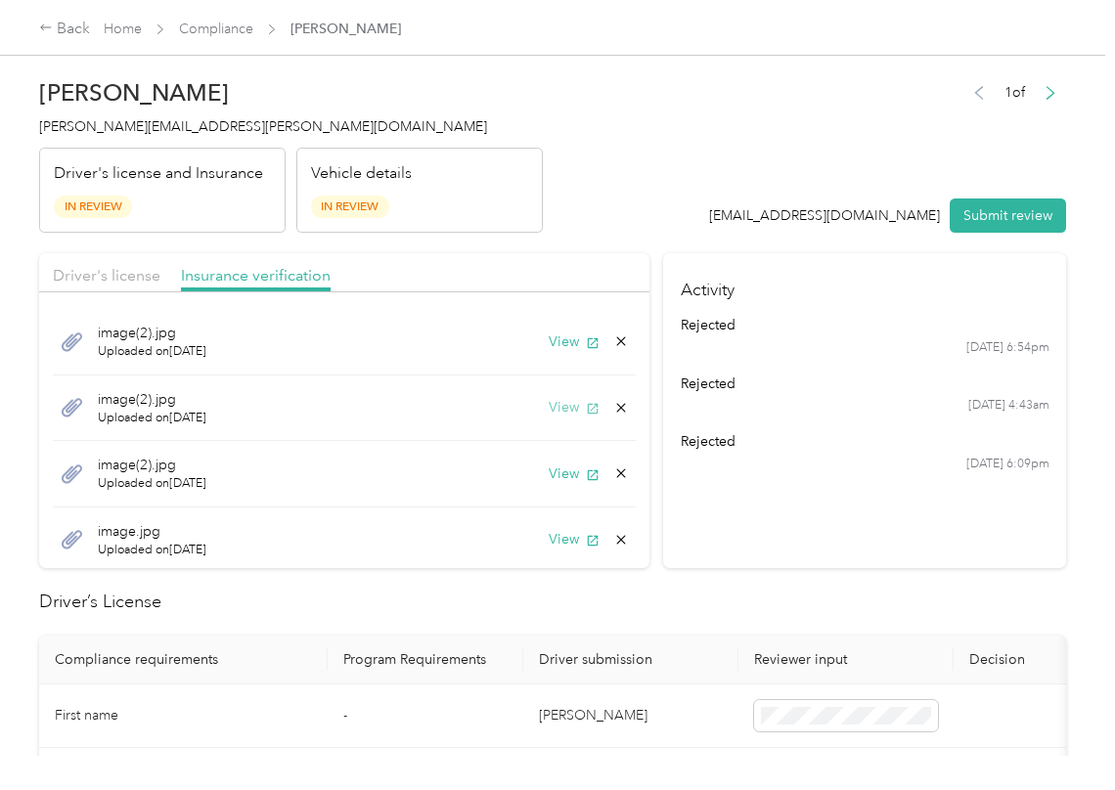
click at [556, 409] on button "View" at bounding box center [574, 407] width 51 height 21
click at [597, 160] on header "[PERSON_NAME] Shoemaker [EMAIL_ADDRESS][PERSON_NAME][DOMAIN_NAME] Driver's lice…" at bounding box center [552, 150] width 1027 height 164
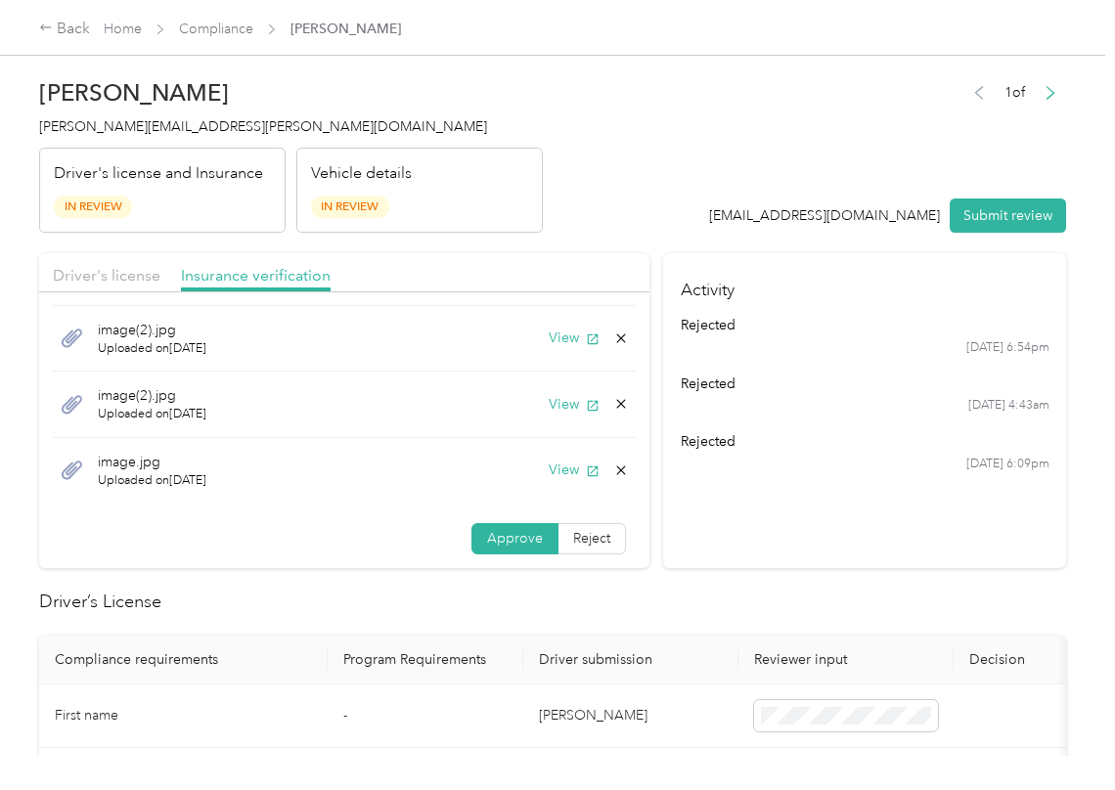
click at [1004, 229] on button "Submit review" at bounding box center [1008, 216] width 116 height 34
click at [224, 148] on div "Driver's license and Insurance In Review" at bounding box center [162, 191] width 246 height 86
click at [225, 137] on div "[PERSON_NAME] Shoemaker [EMAIL_ADDRESS][PERSON_NAME][DOMAIN_NAME] Driver's lice…" at bounding box center [291, 150] width 504 height 164
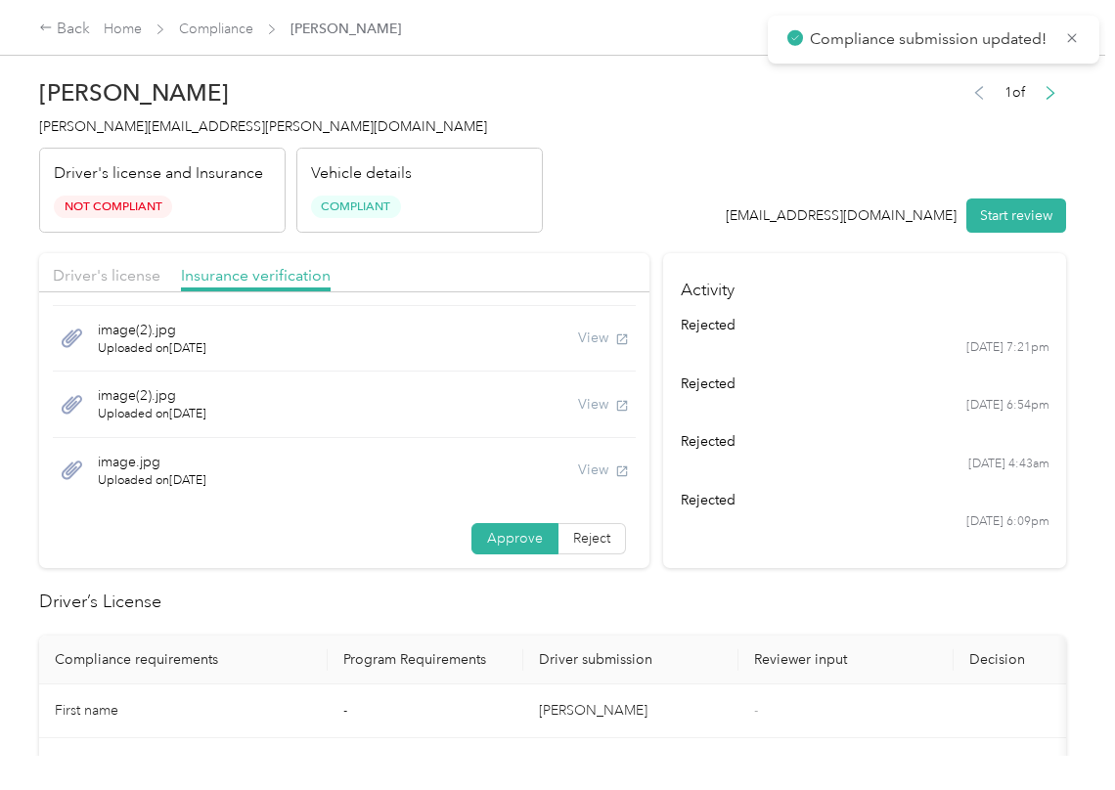
click at [225, 137] on div "[PERSON_NAME] Shoemaker [EMAIL_ADDRESS][PERSON_NAME][DOMAIN_NAME] Driver's lice…" at bounding box center [291, 150] width 504 height 164
copy span "[PERSON_NAME][EMAIL_ADDRESS][PERSON_NAME][DOMAIN_NAME]"
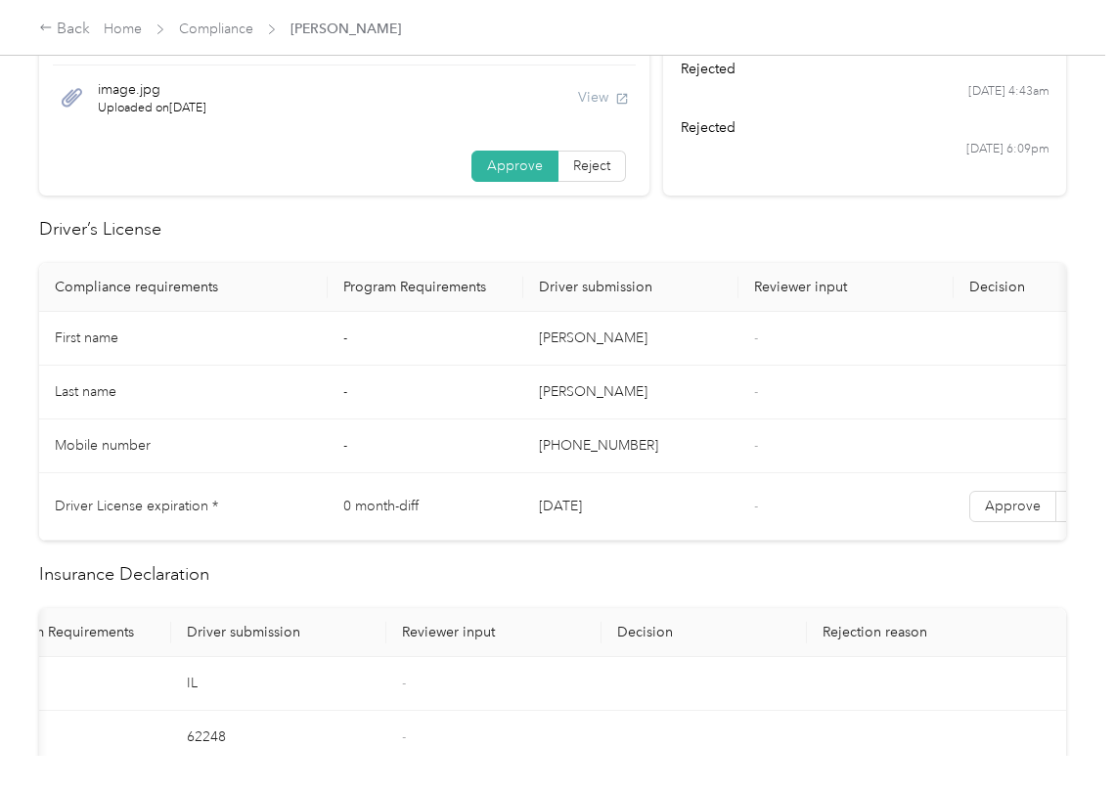
scroll to position [1043, 0]
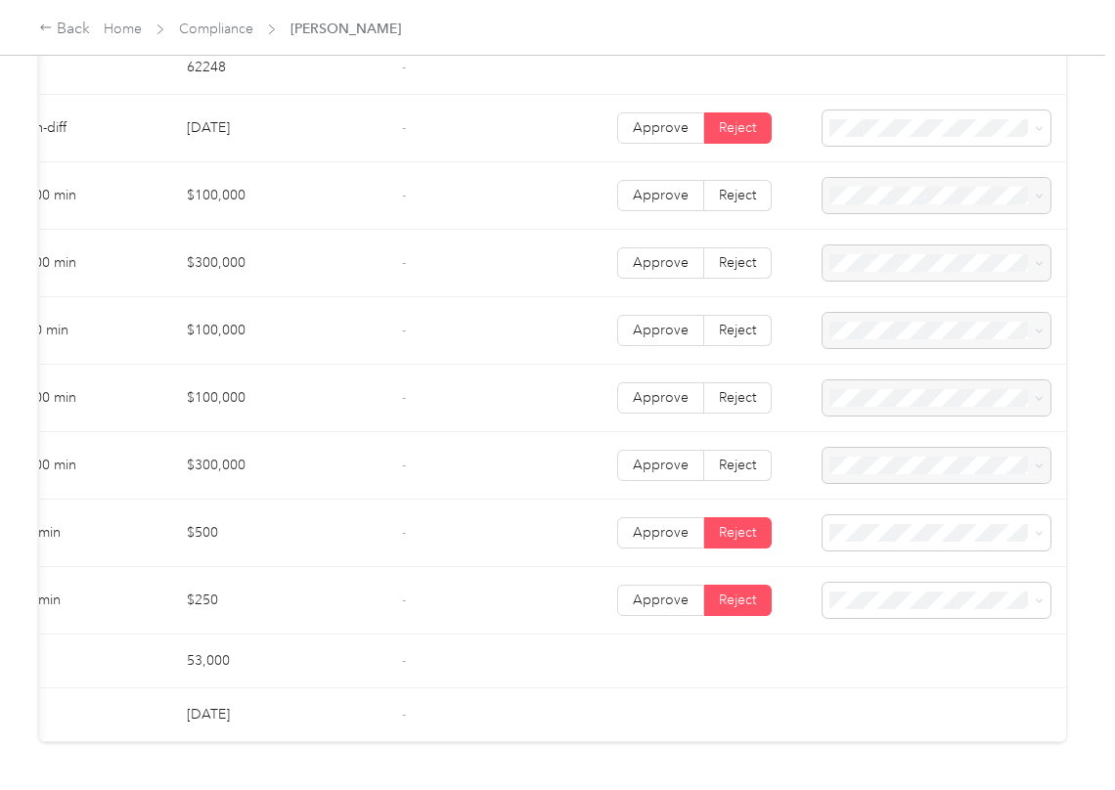
click at [533, 554] on td "-" at bounding box center [493, 533] width 215 height 67
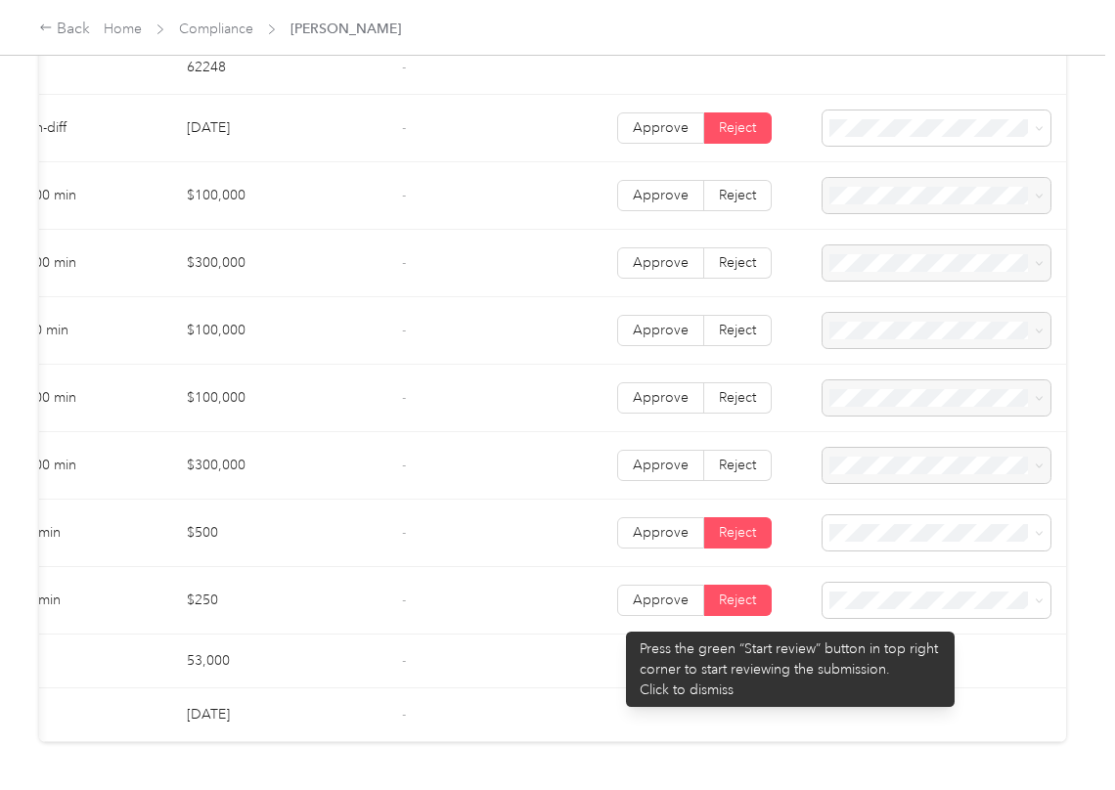
drag, startPoint x: 616, startPoint y: 622, endPoint x: 579, endPoint y: 611, distance: 38.7
click at [617, 616] on label "Approve" at bounding box center [660, 600] width 87 height 31
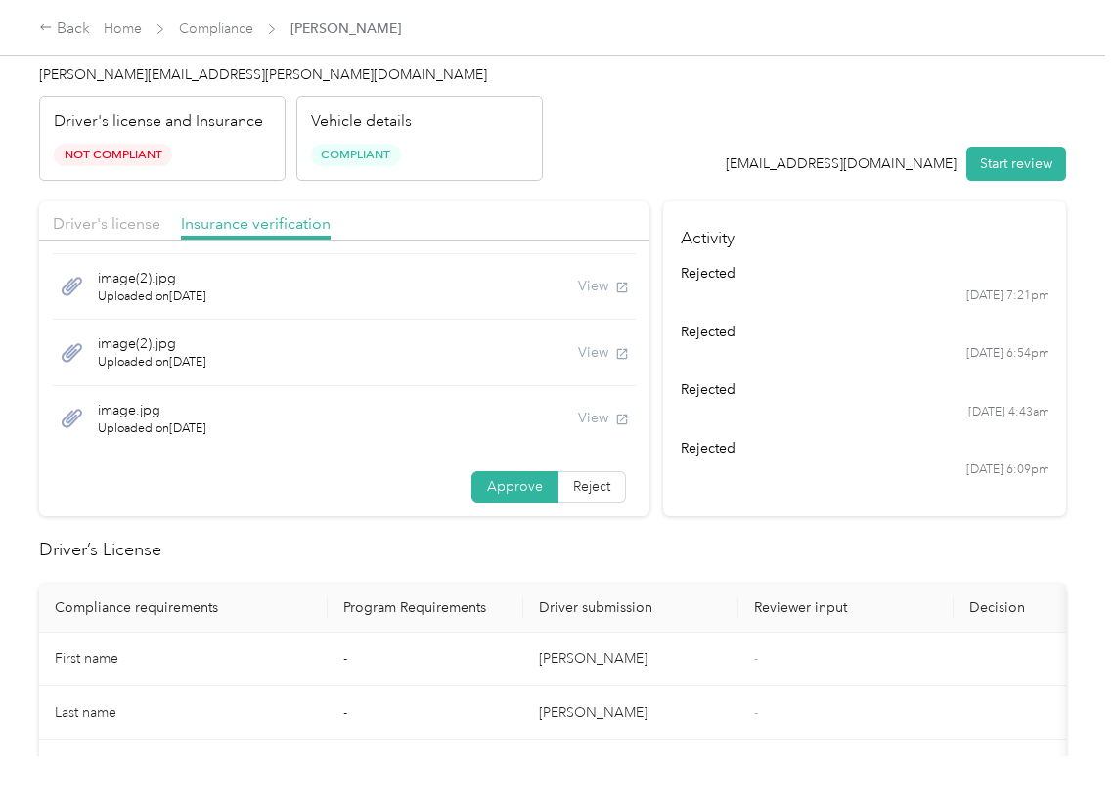
scroll to position [0, 0]
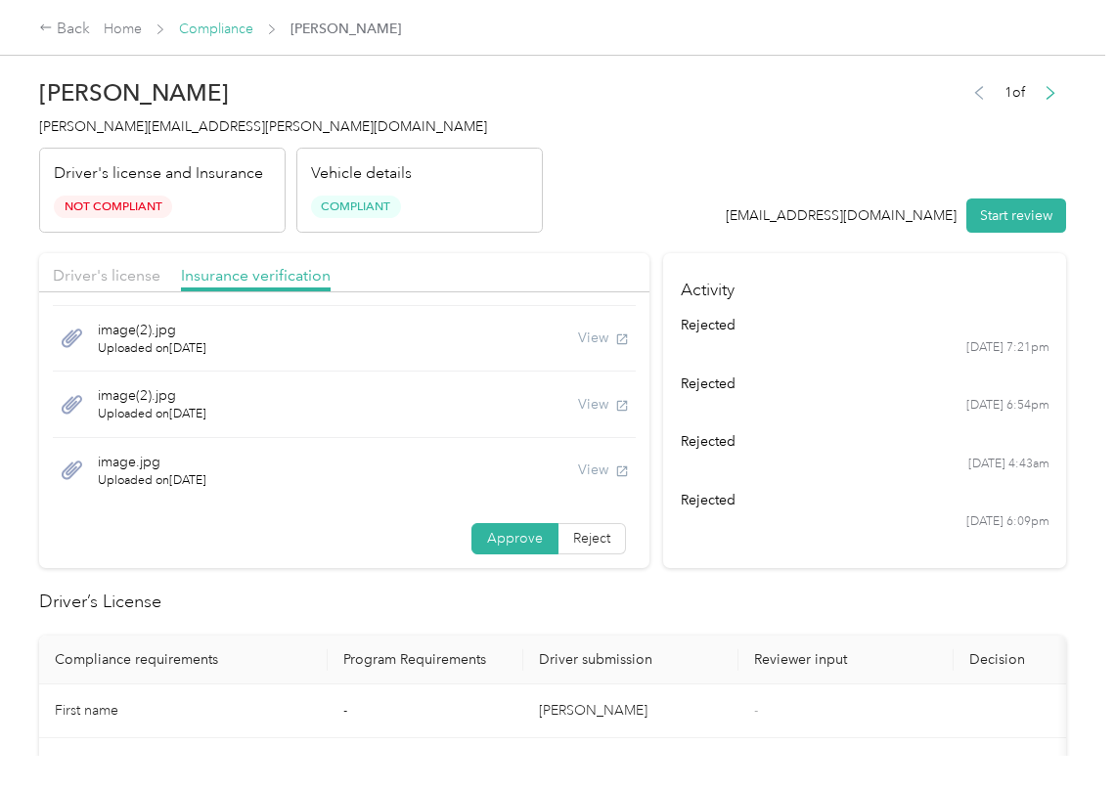
click at [220, 29] on link "Compliance" at bounding box center [216, 29] width 74 height 17
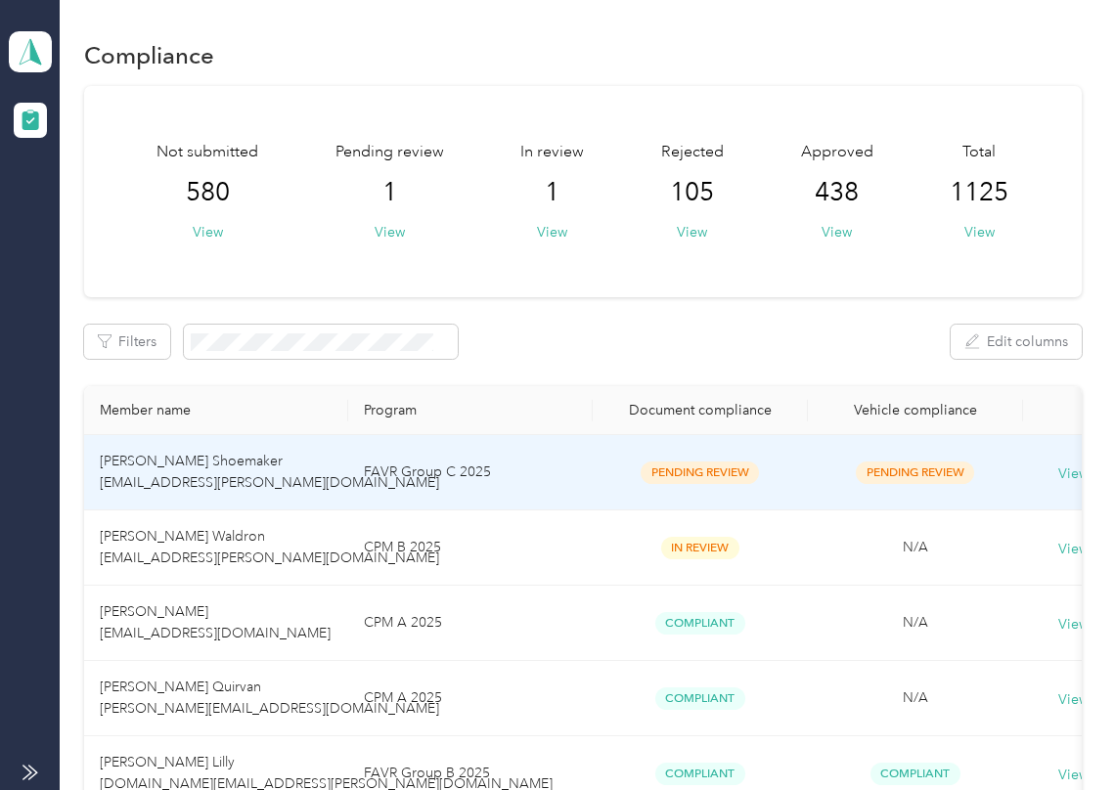
click at [173, 468] on span "[PERSON_NAME] Shoemaker [EMAIL_ADDRESS][PERSON_NAME][DOMAIN_NAME]" at bounding box center [269, 472] width 339 height 38
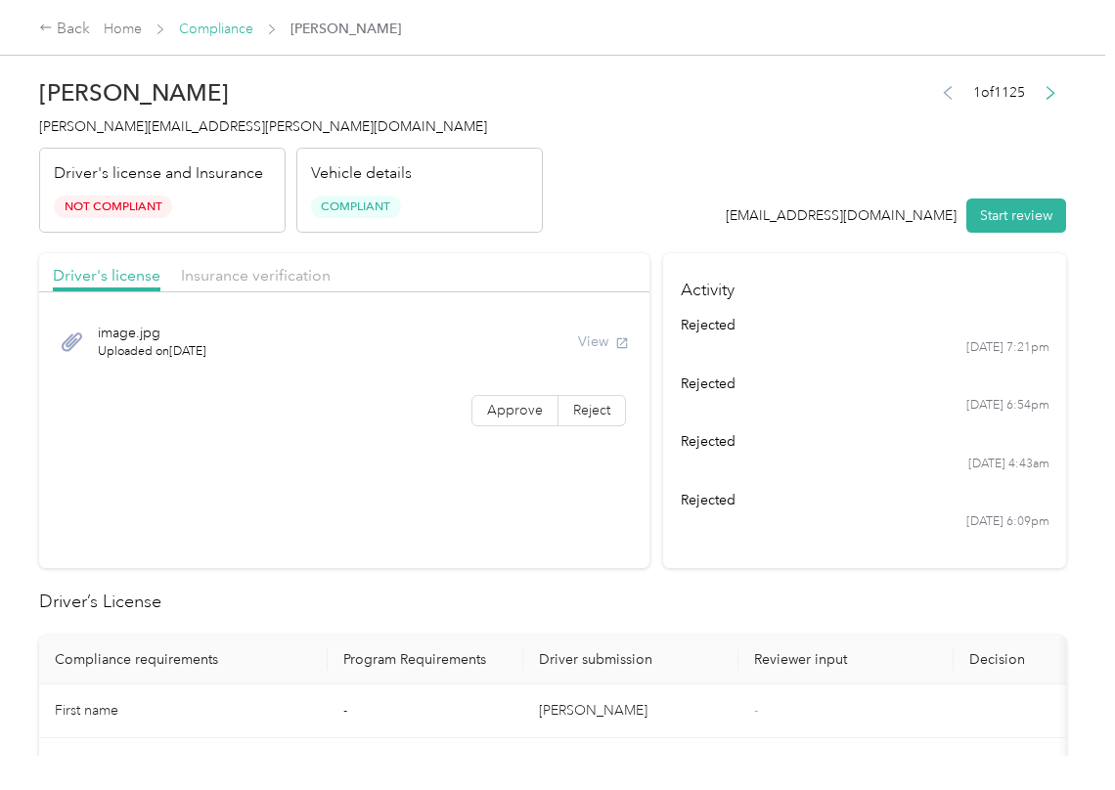
click at [239, 32] on link "Compliance" at bounding box center [216, 29] width 74 height 17
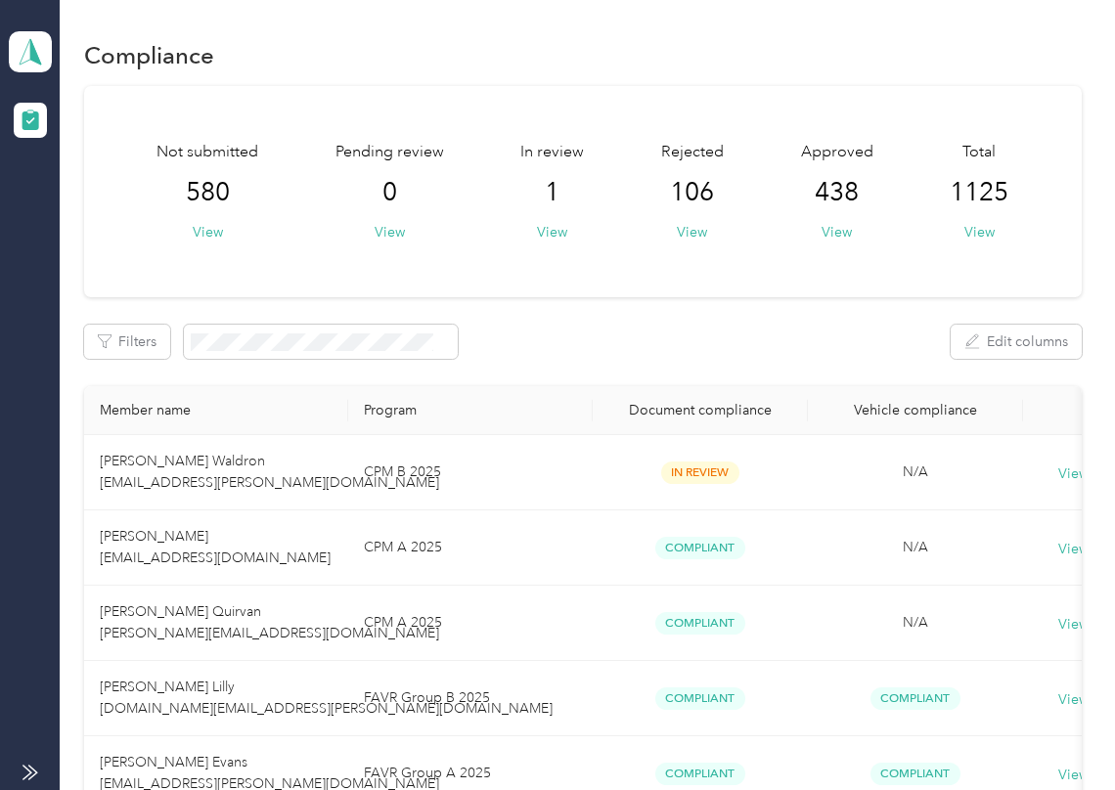
click at [654, 353] on div "Filters Edit columns" at bounding box center [583, 342] width 998 height 34
